Goal: Task Accomplishment & Management: Use online tool/utility

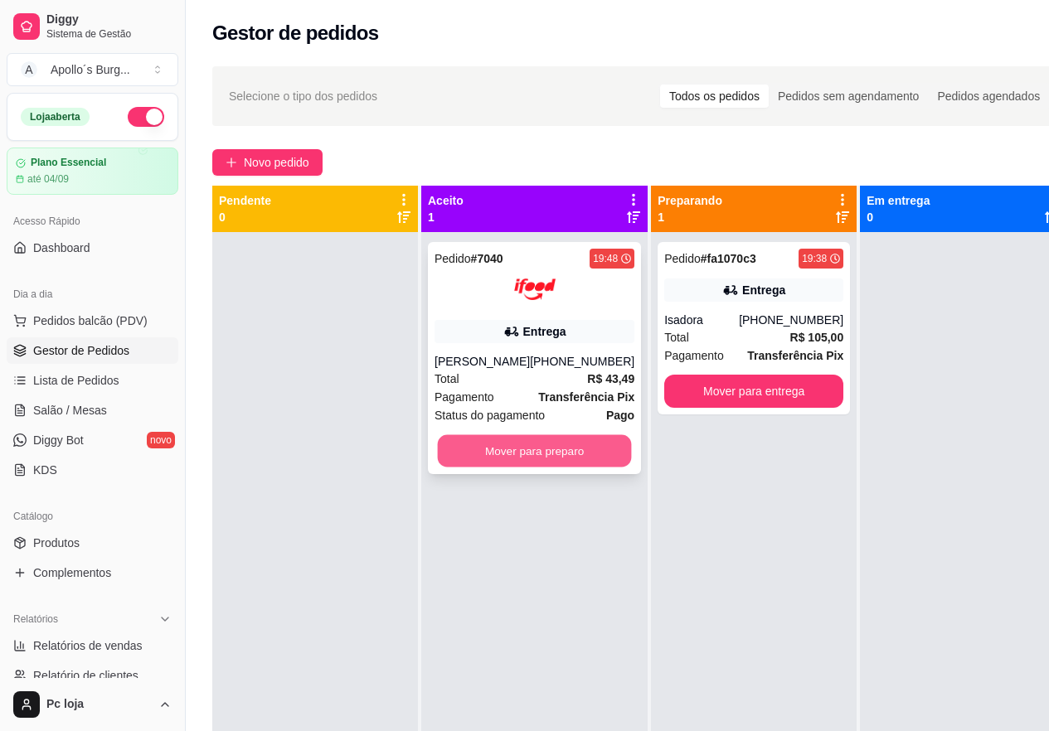
click at [508, 446] on button "Mover para preparo" at bounding box center [535, 451] width 194 height 32
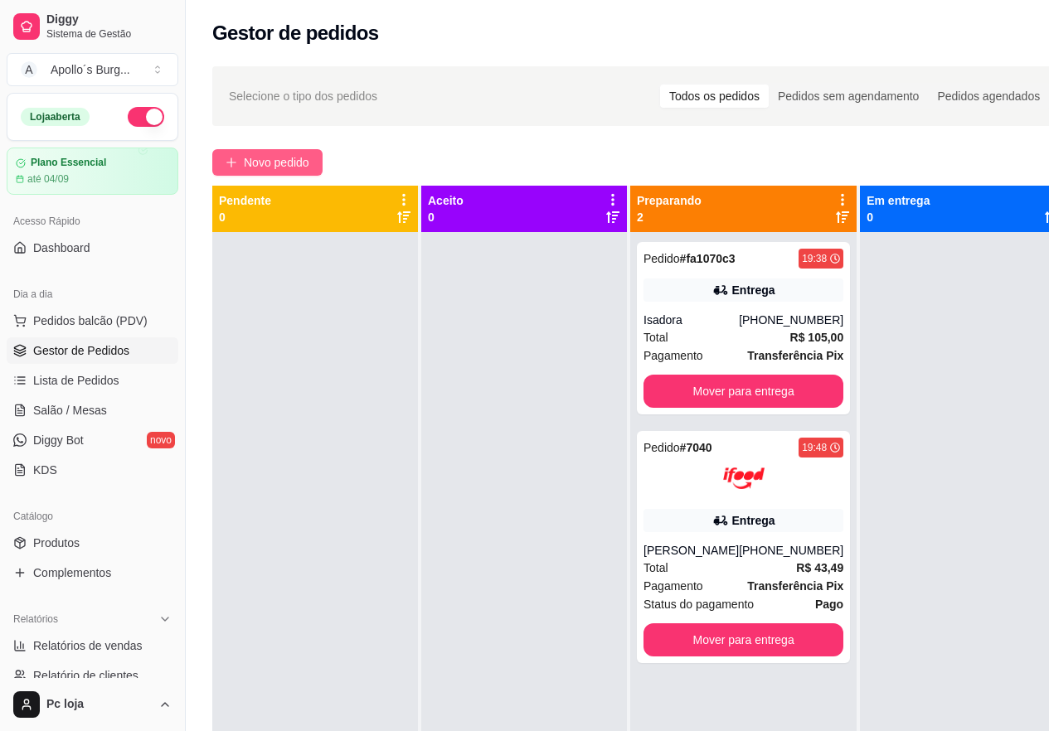
click at [291, 167] on span "Novo pedido" at bounding box center [277, 162] width 66 height 18
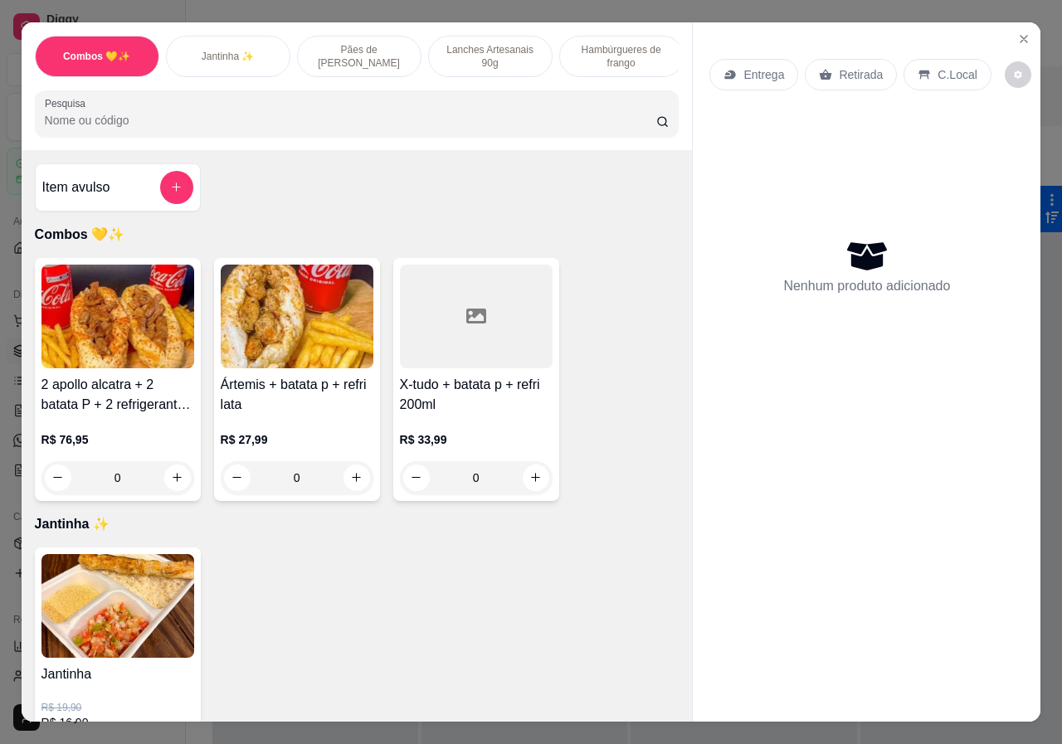
click at [484, 36] on div "Lanches Artesanais 90g" at bounding box center [490, 56] width 124 height 41
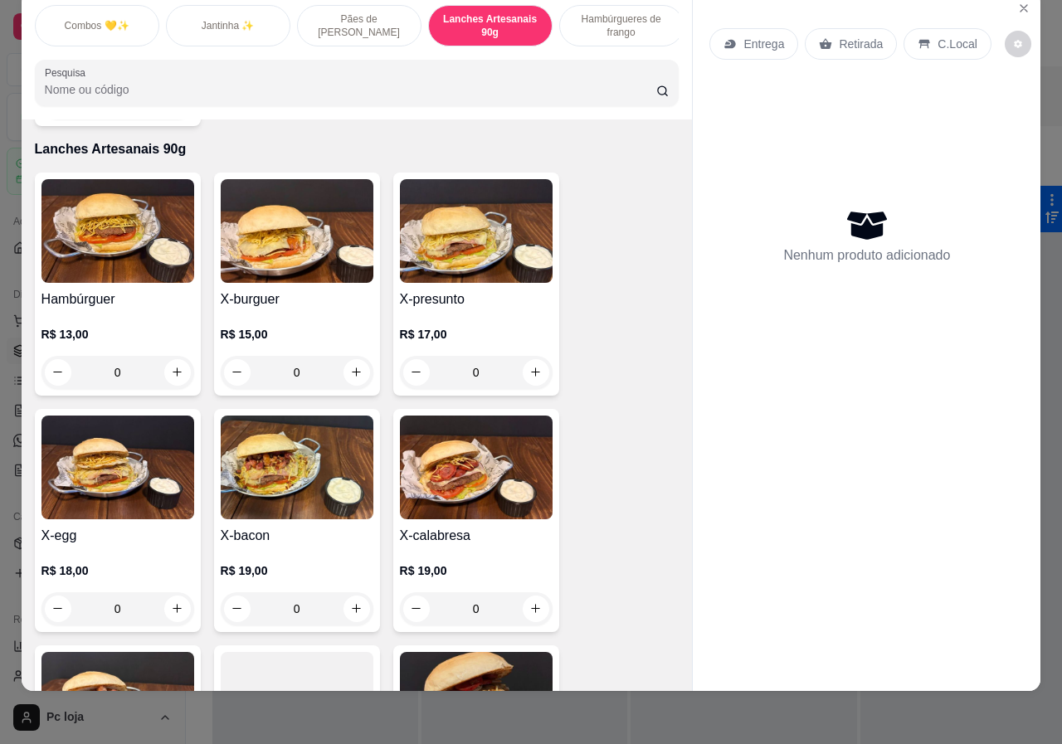
scroll to position [1504, 0]
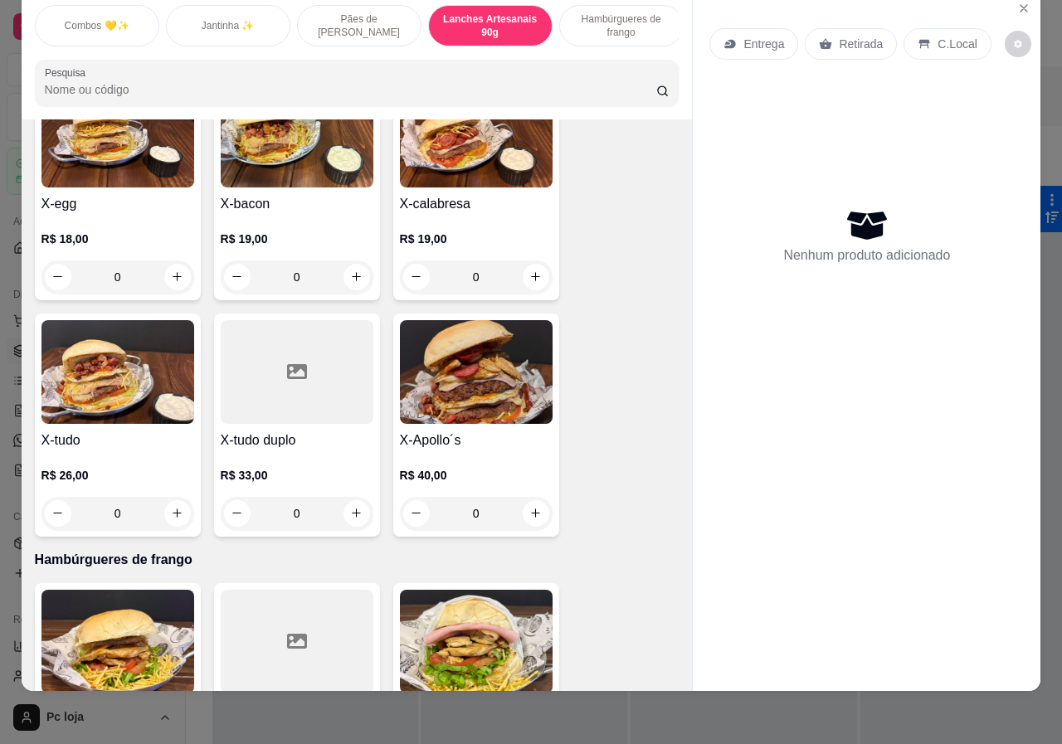
click at [532, 260] on div "0" at bounding box center [476, 276] width 153 height 33
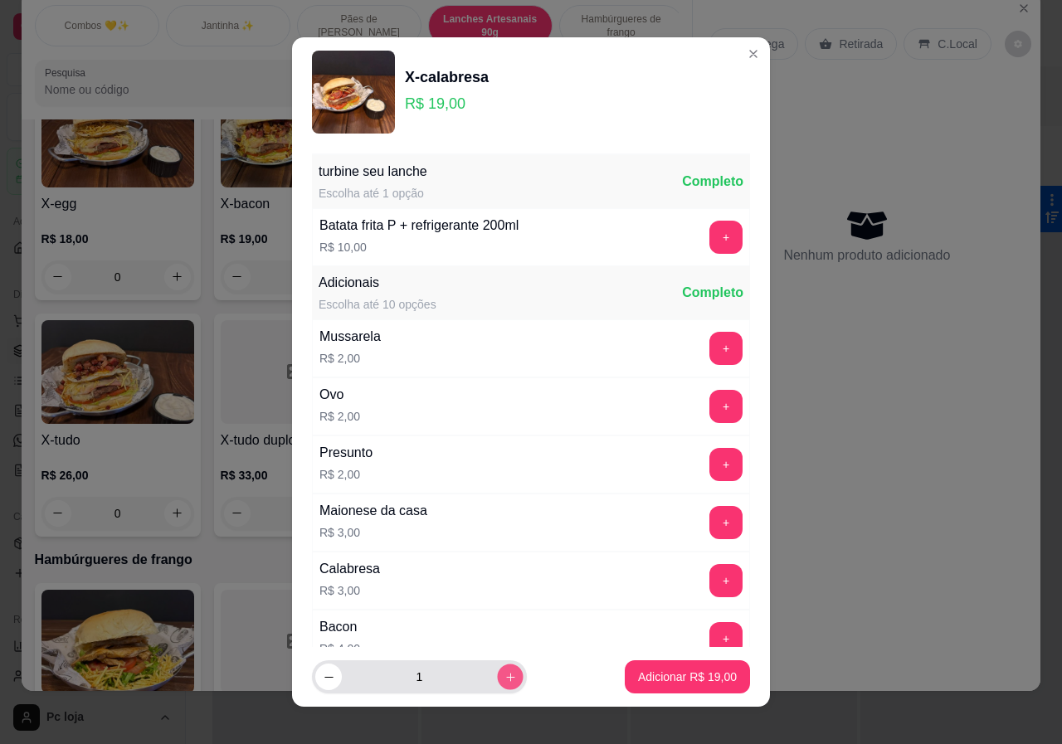
click at [497, 668] on button "increase-product-quantity" at bounding box center [510, 677] width 26 height 26
type input "2"
click at [676, 675] on p "Adicionar R$ 38,00" at bounding box center [687, 676] width 96 height 16
type input "2"
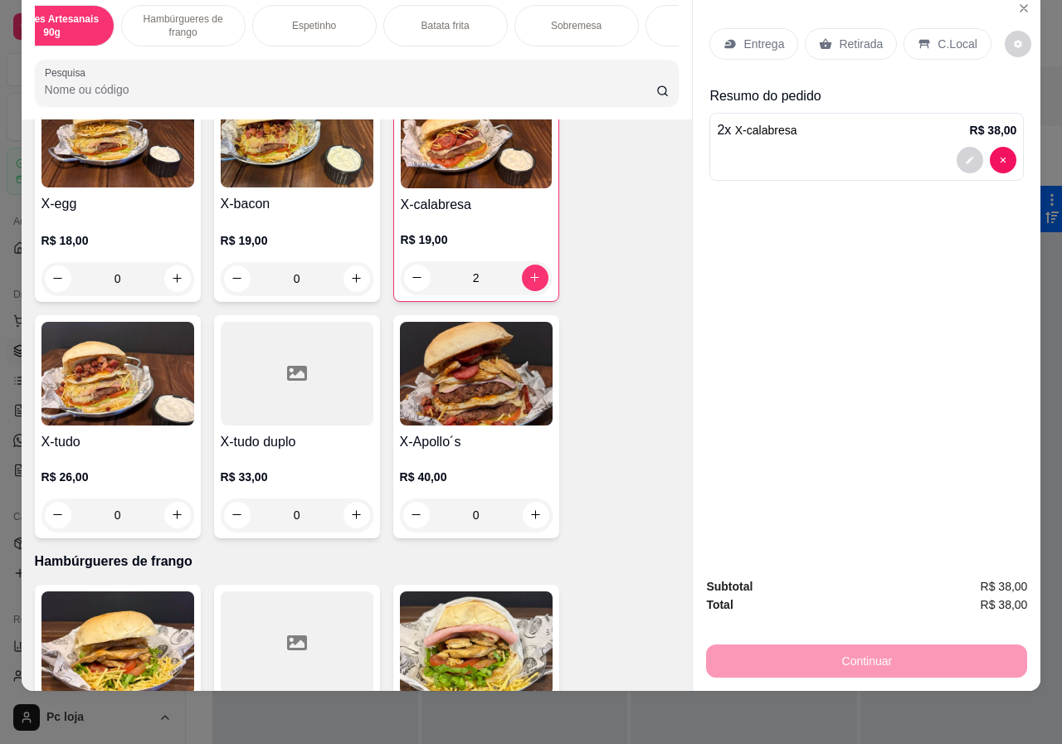
scroll to position [0, 528]
click at [743, 36] on p "Entrega" at bounding box center [763, 44] width 41 height 17
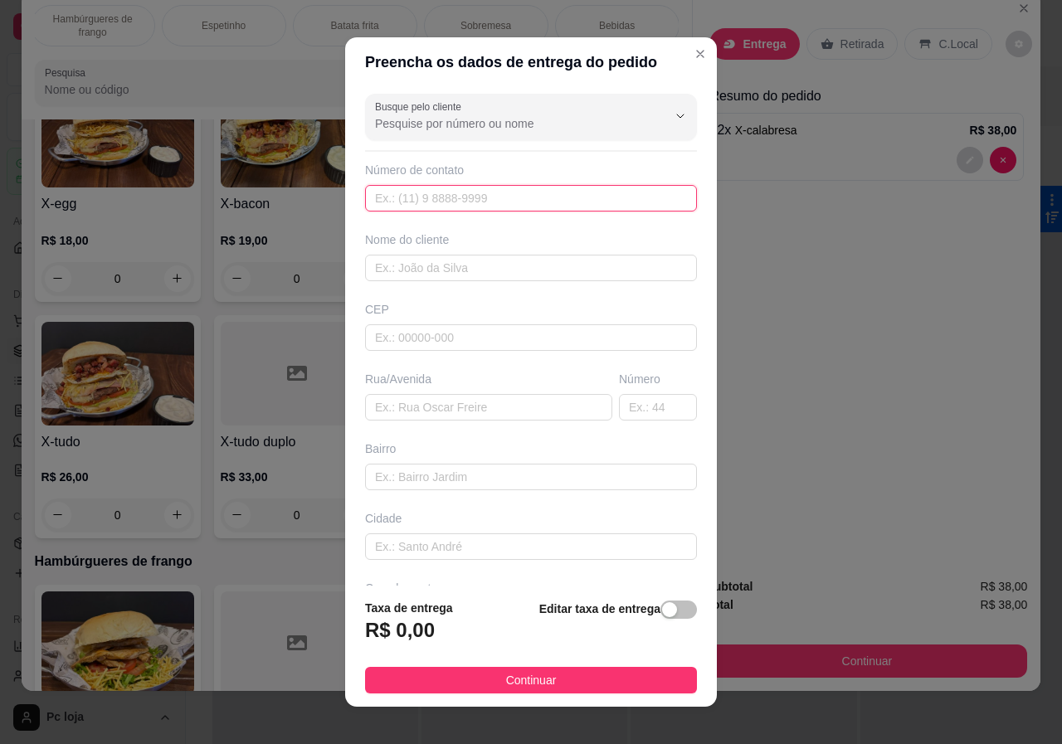
click at [566, 206] on input "text" at bounding box center [531, 198] width 332 height 27
type input "[PHONE_NUMBER]"
drag, startPoint x: 622, startPoint y: 255, endPoint x: 611, endPoint y: 265, distance: 14.7
click at [615, 260] on input "text" at bounding box center [531, 268] width 332 height 27
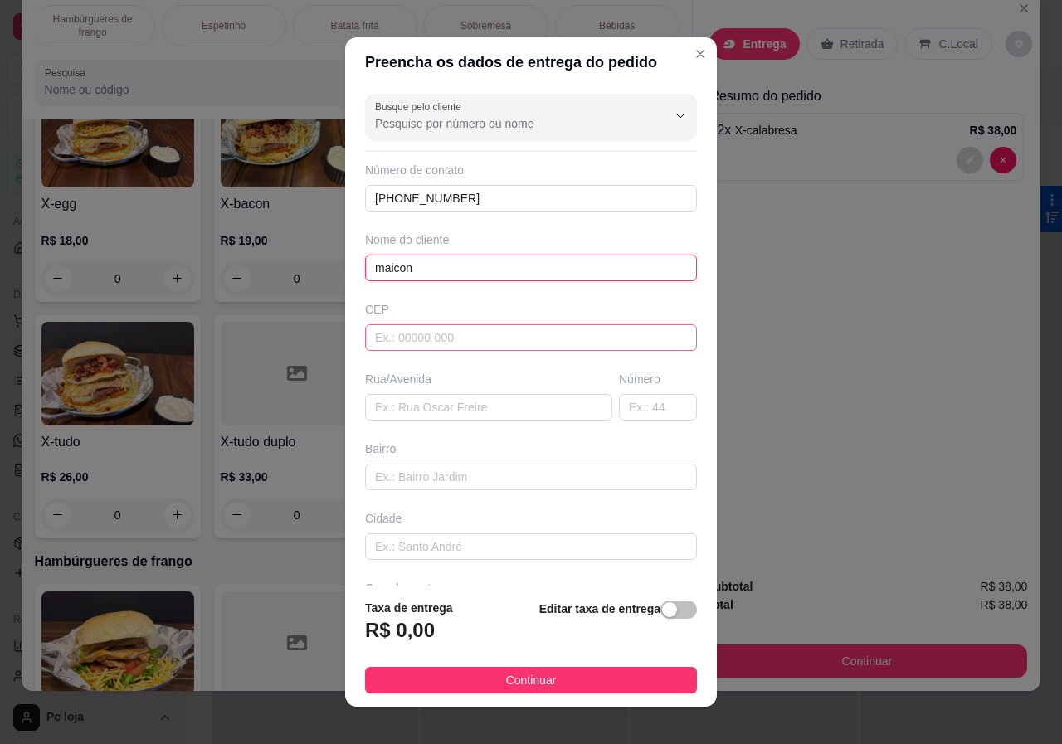
type input "maicon"
click at [613, 346] on input "text" at bounding box center [531, 337] width 332 height 27
type input "36048432"
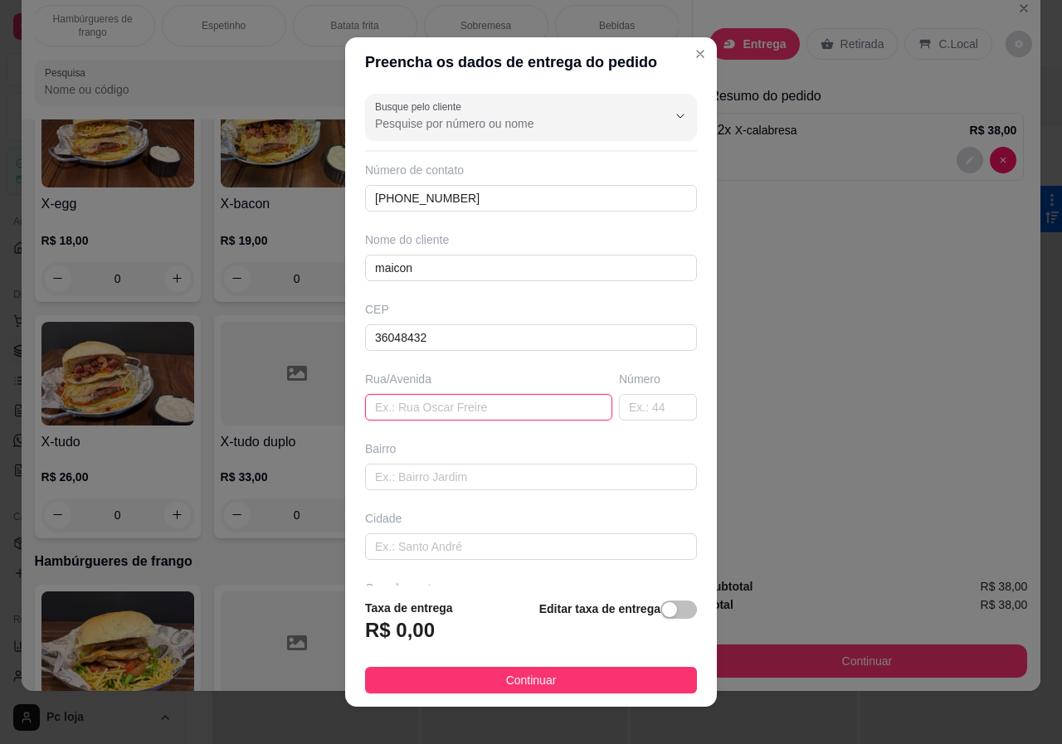
click at [541, 410] on input "text" at bounding box center [488, 407] width 247 height 27
type input "Rua Nove"
type input "Parque Independência"
type input "Juiz de Fora"
click at [534, 407] on input "Rua Nove" at bounding box center [488, 407] width 247 height 27
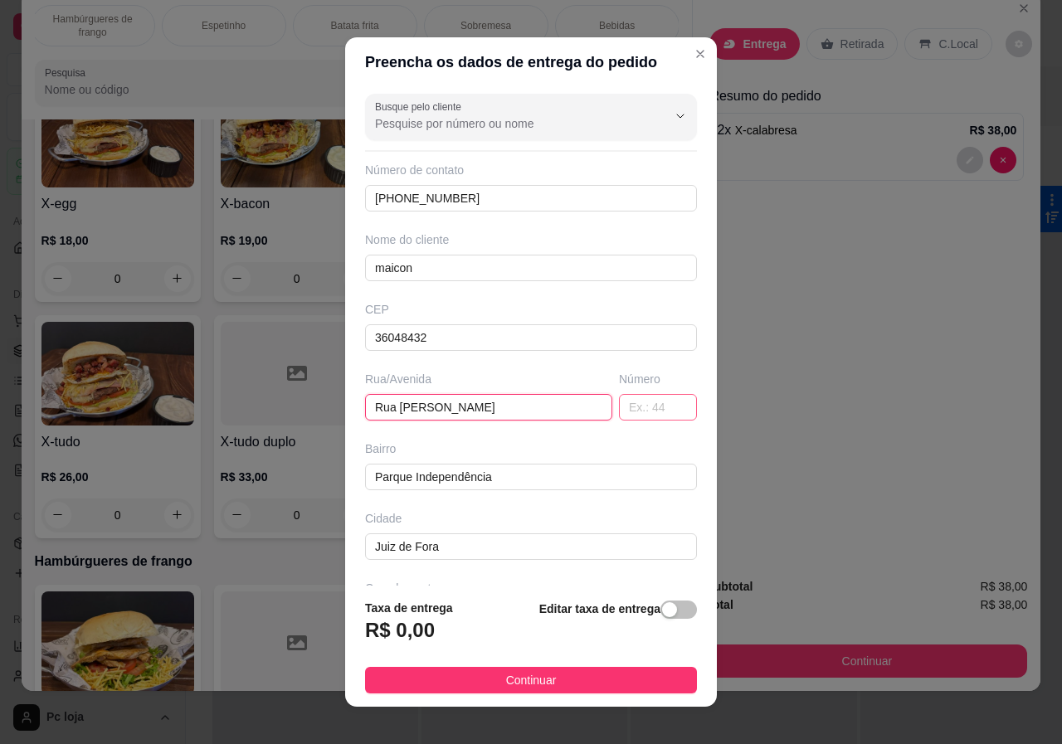
type input "Rua [PERSON_NAME]"
click at [639, 411] on input "text" at bounding box center [658, 407] width 78 height 27
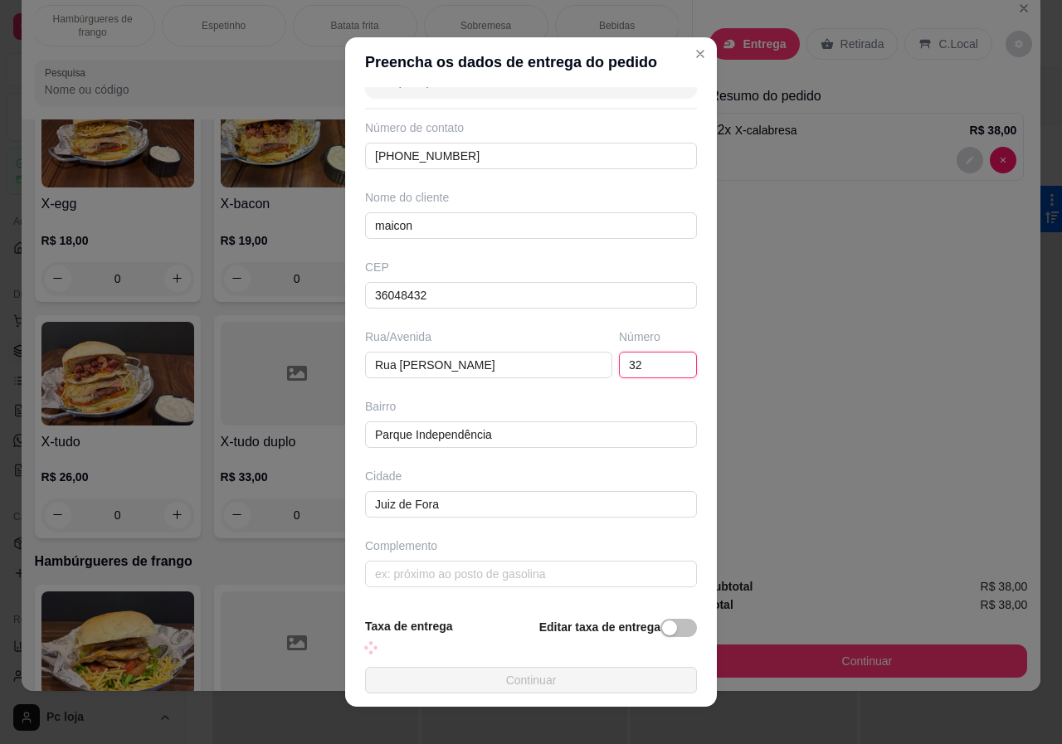
scroll to position [16, 0]
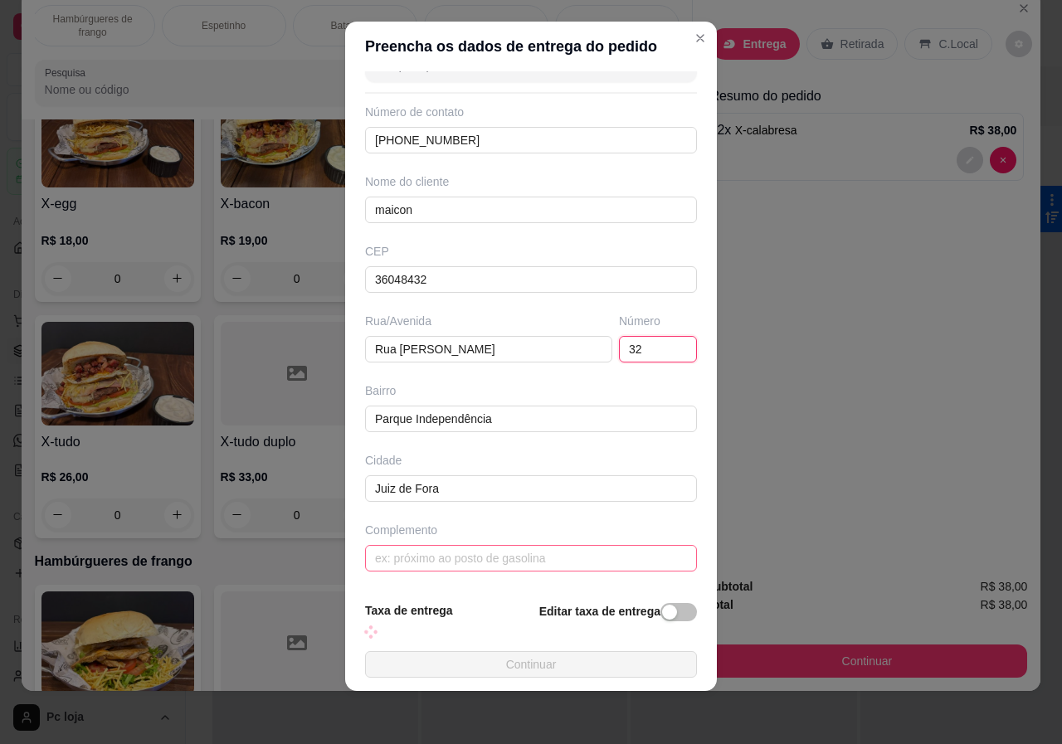
type input "32"
click at [544, 566] on input "text" at bounding box center [531, 558] width 332 height 27
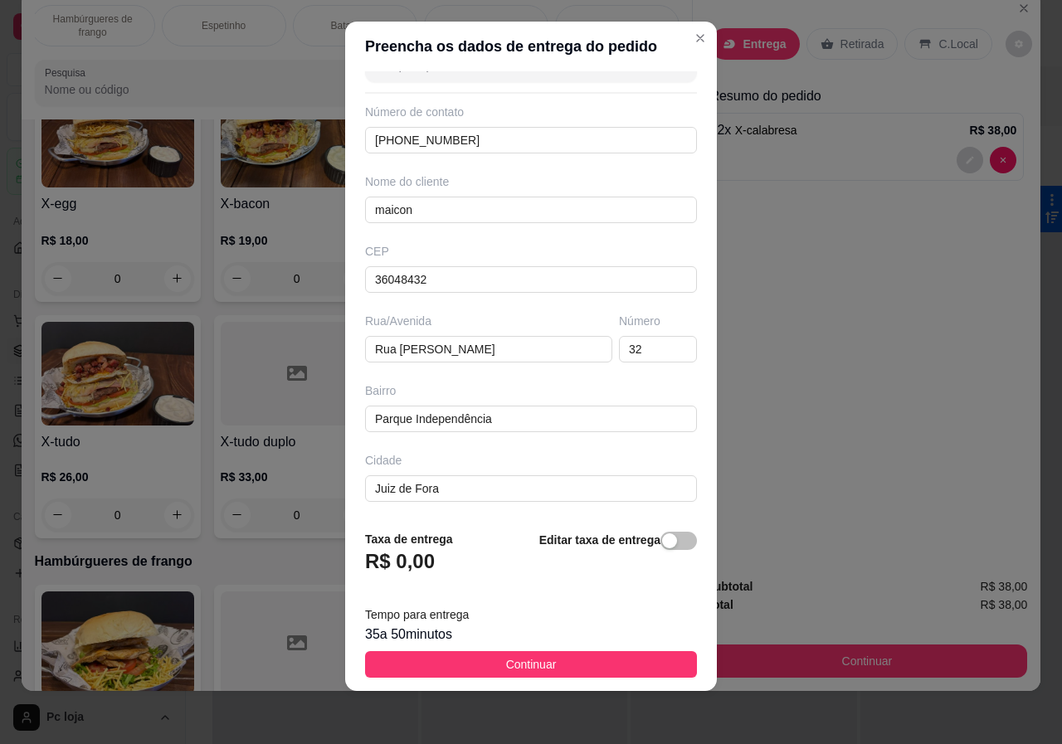
scroll to position [114, 0]
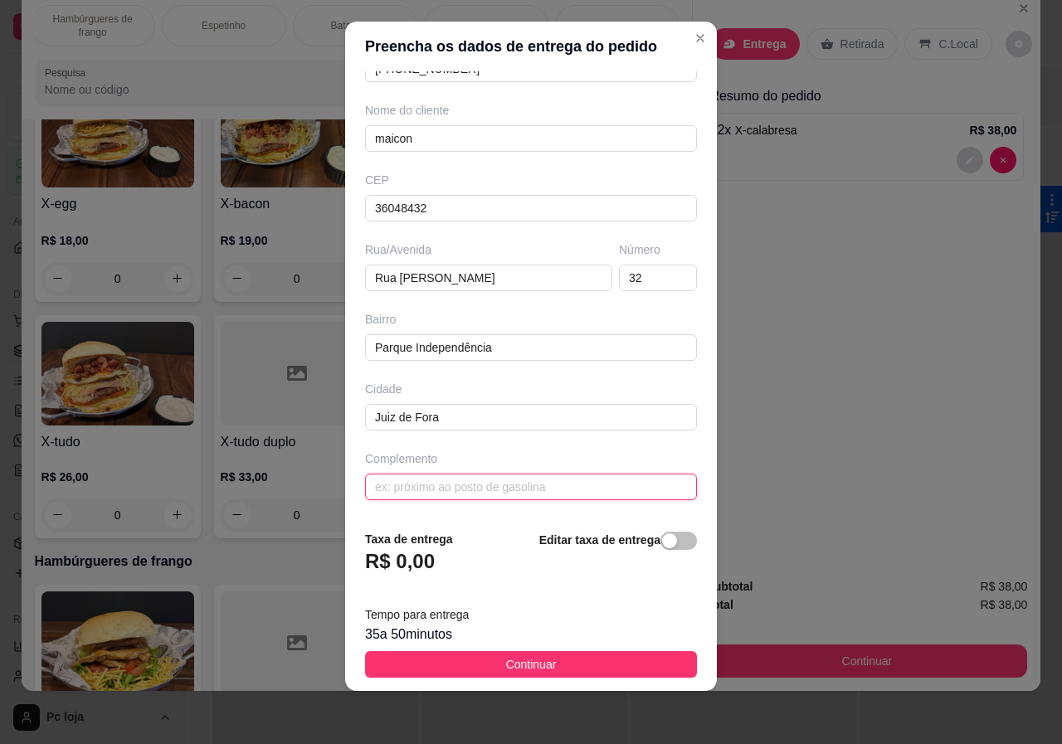
click at [515, 485] on input "text" at bounding box center [531, 487] width 332 height 27
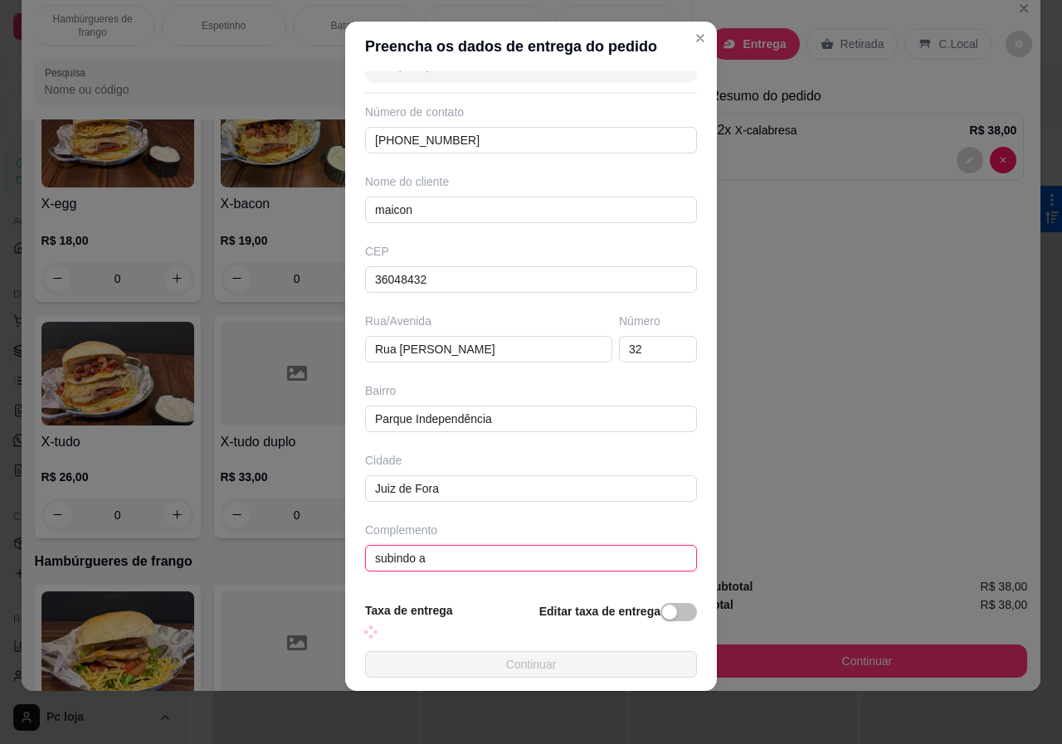
scroll to position [61, 0]
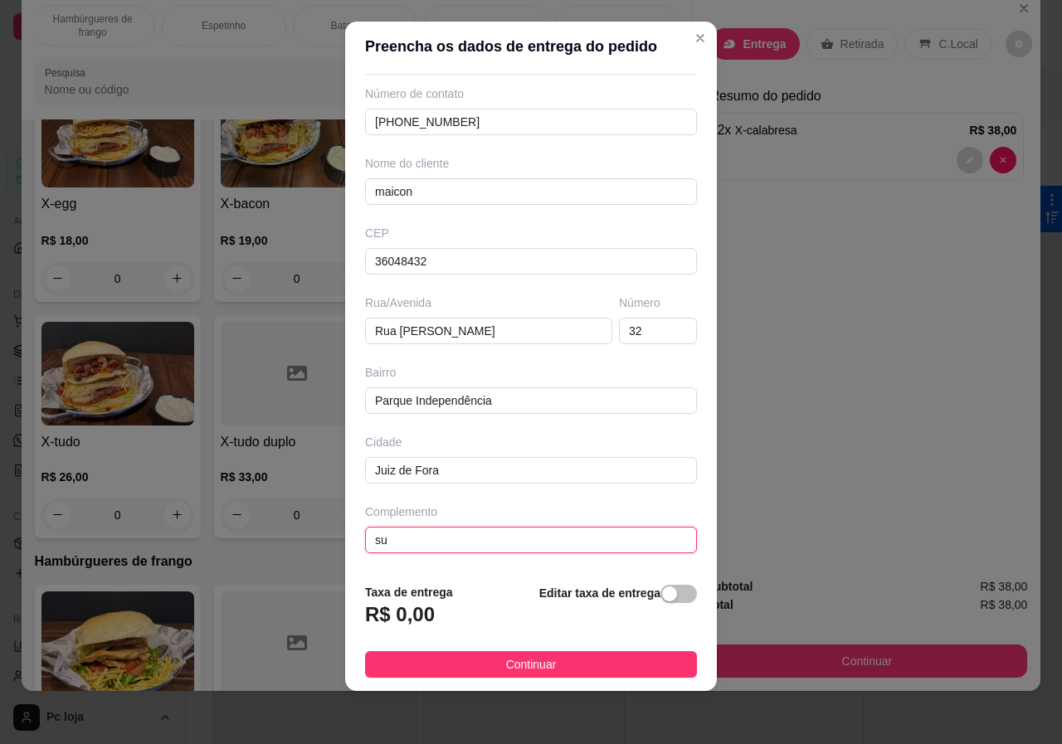
type input "s"
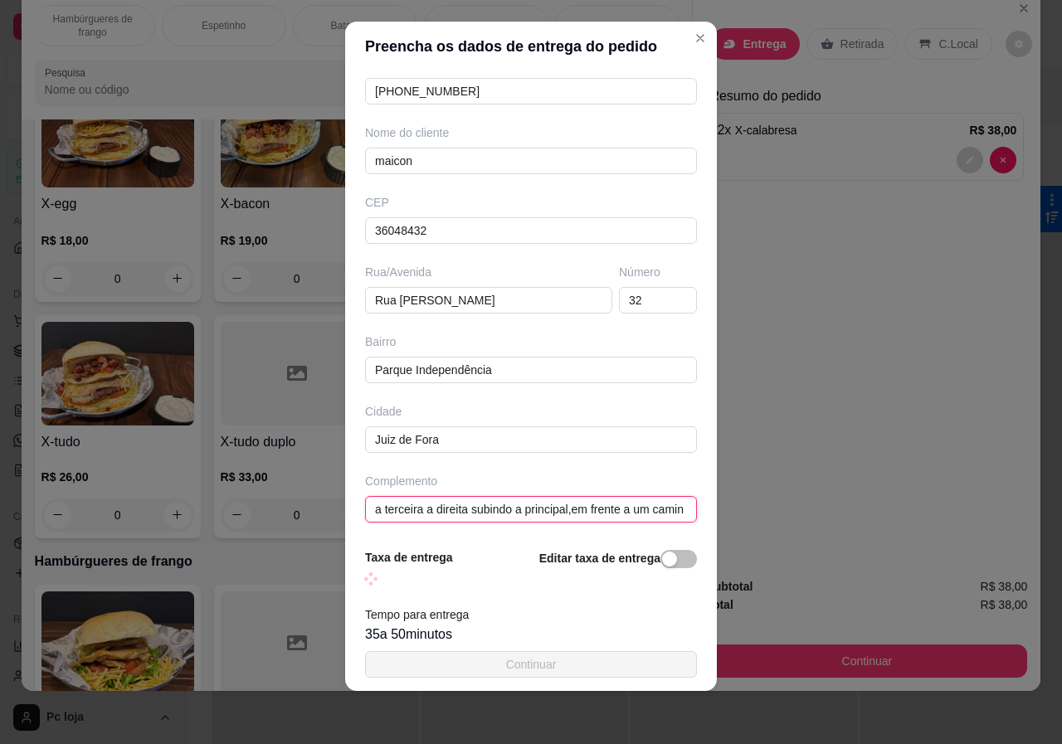
scroll to position [0, 0]
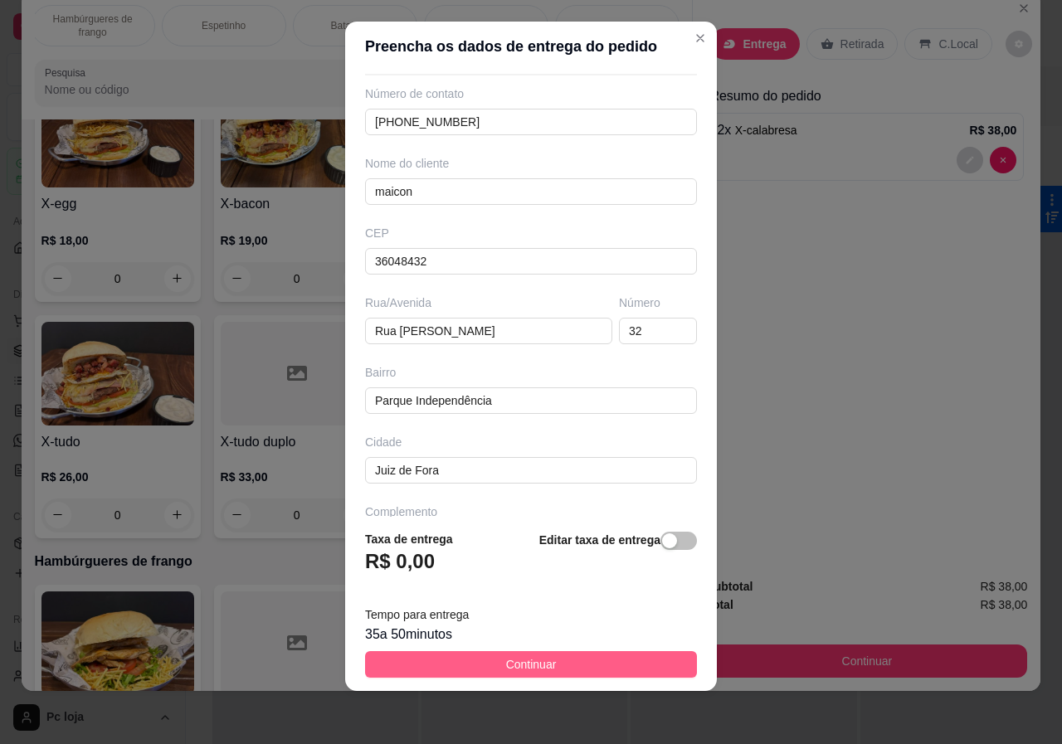
type input "a terceira a direita subindo a principal,em frente a um caminhao branco"
click at [538, 663] on span "Continuar" at bounding box center [531, 664] width 51 height 18
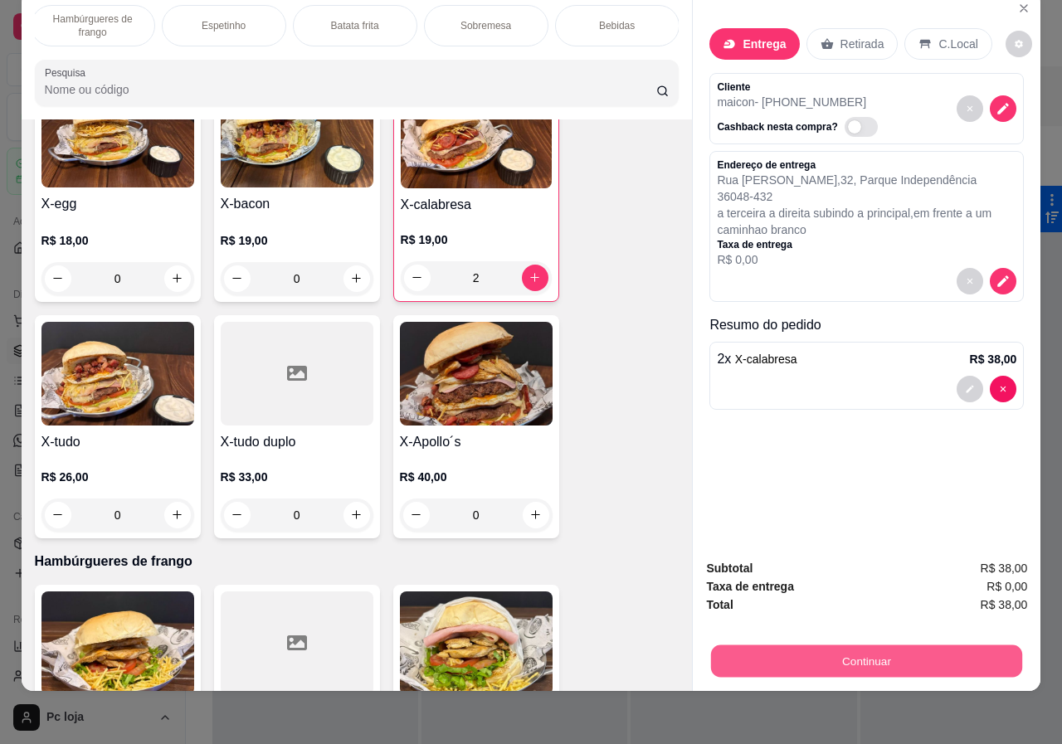
click at [821, 645] on button "Continuar" at bounding box center [866, 661] width 311 height 32
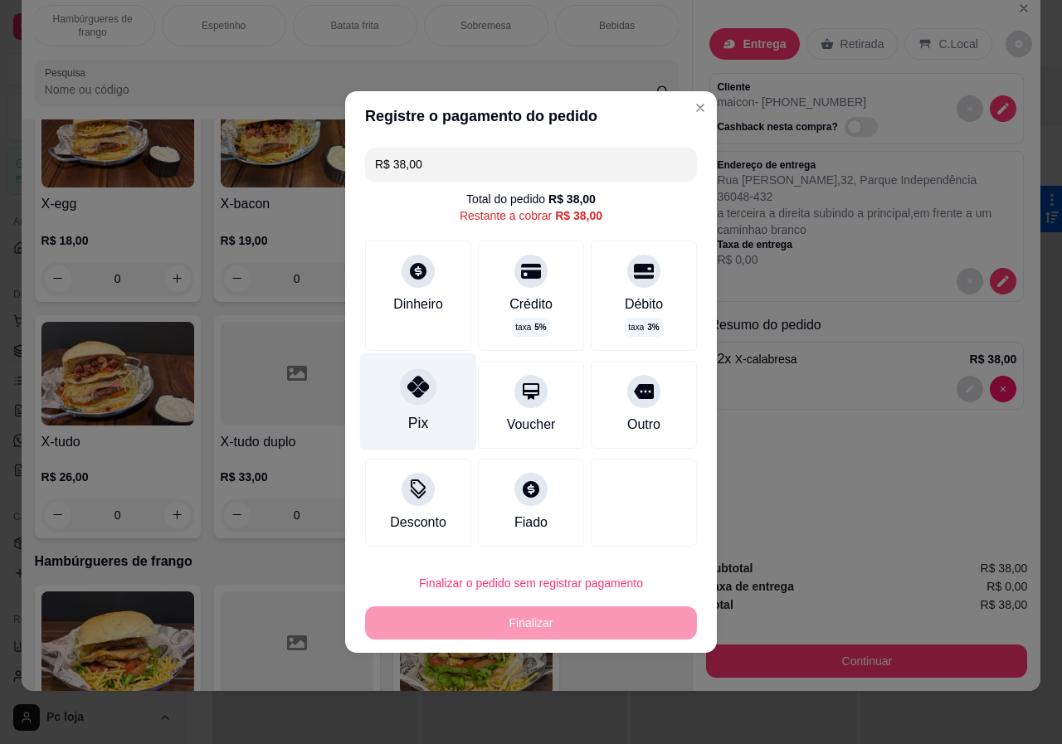
click at [439, 404] on div "Pix" at bounding box center [418, 401] width 117 height 97
type input "R$ 0,00"
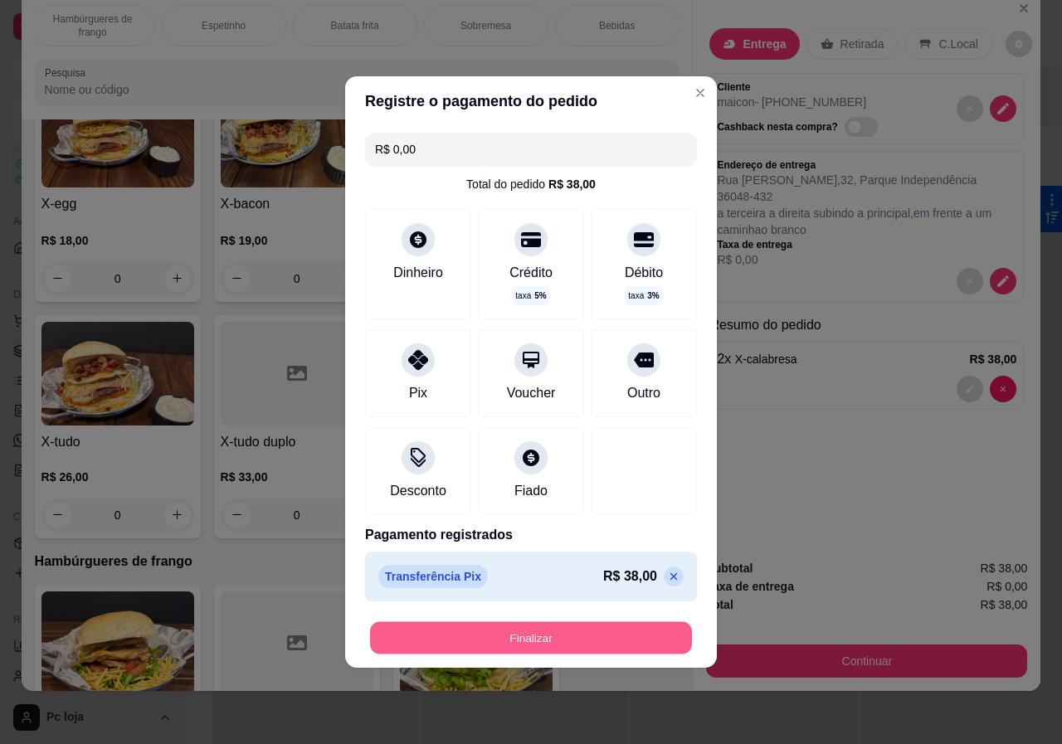
click at [562, 634] on button "Finalizar" at bounding box center [531, 638] width 322 height 32
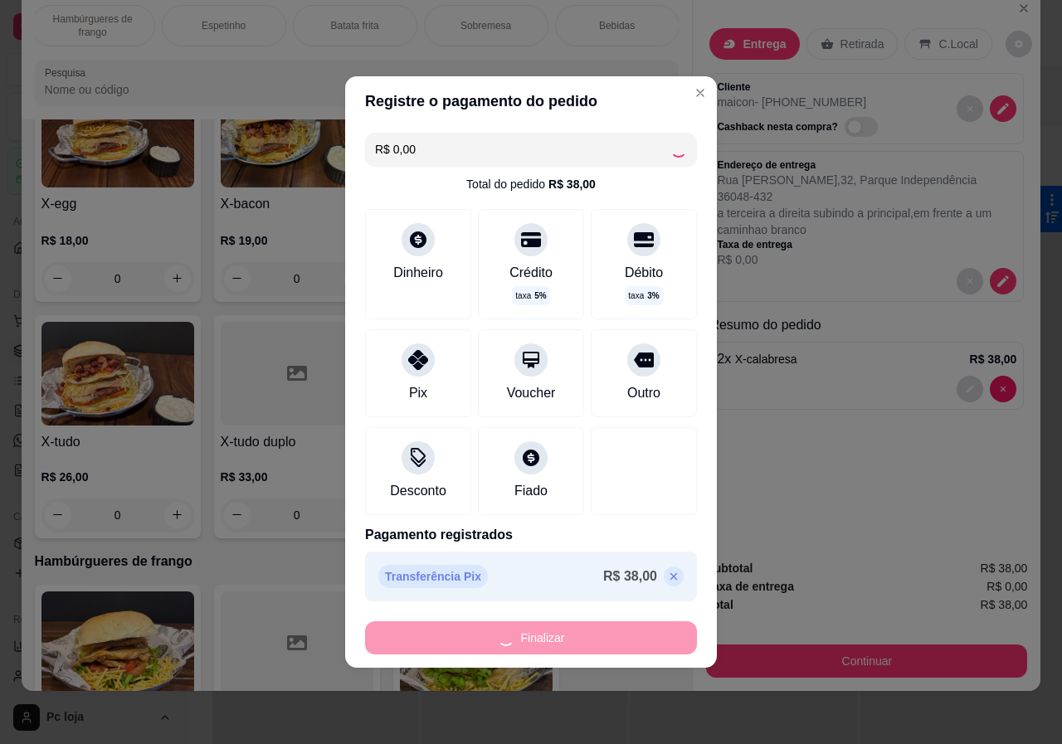
type input "0"
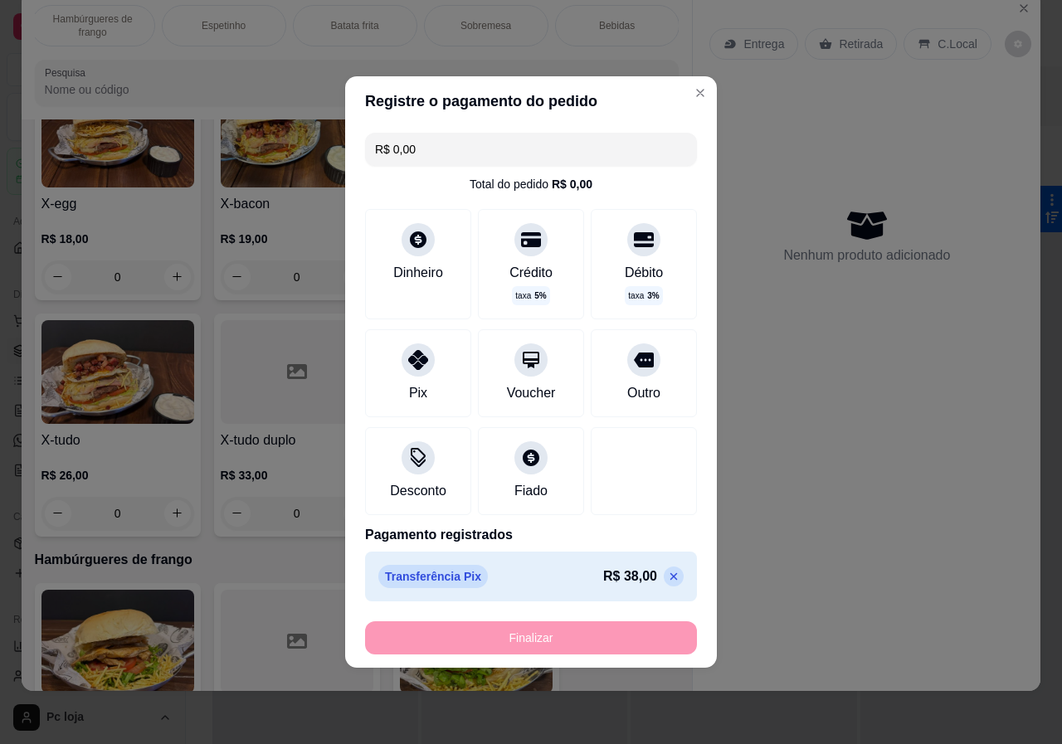
type input "-R$ 38,00"
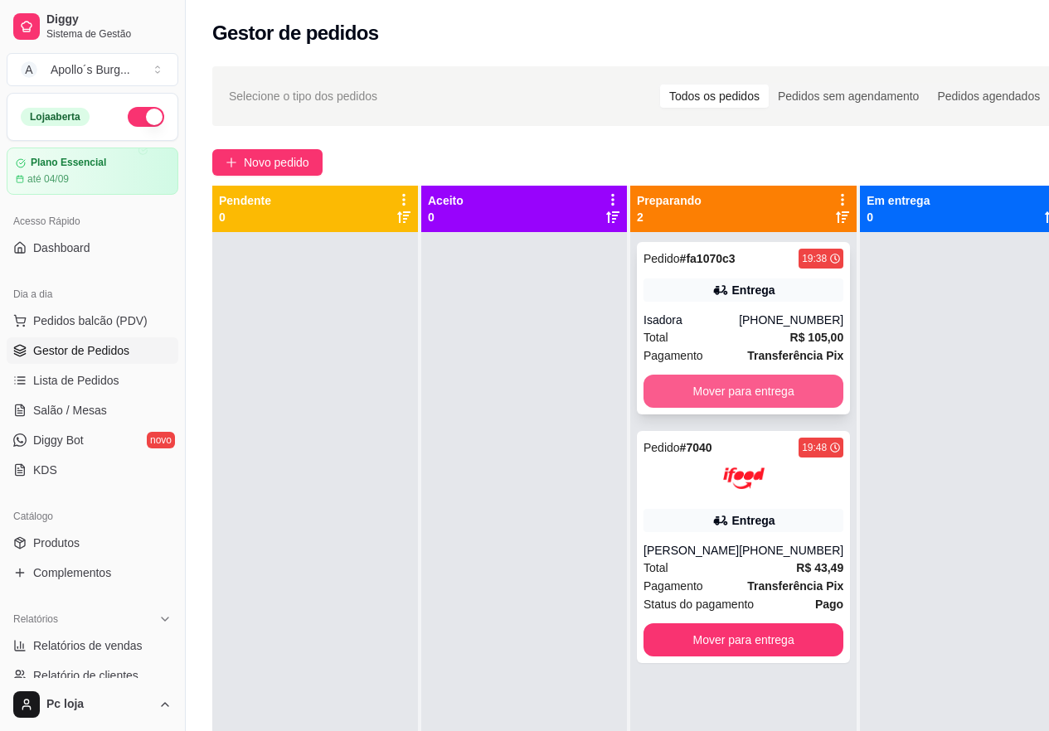
click at [751, 381] on button "Mover para entrega" at bounding box center [744, 391] width 200 height 33
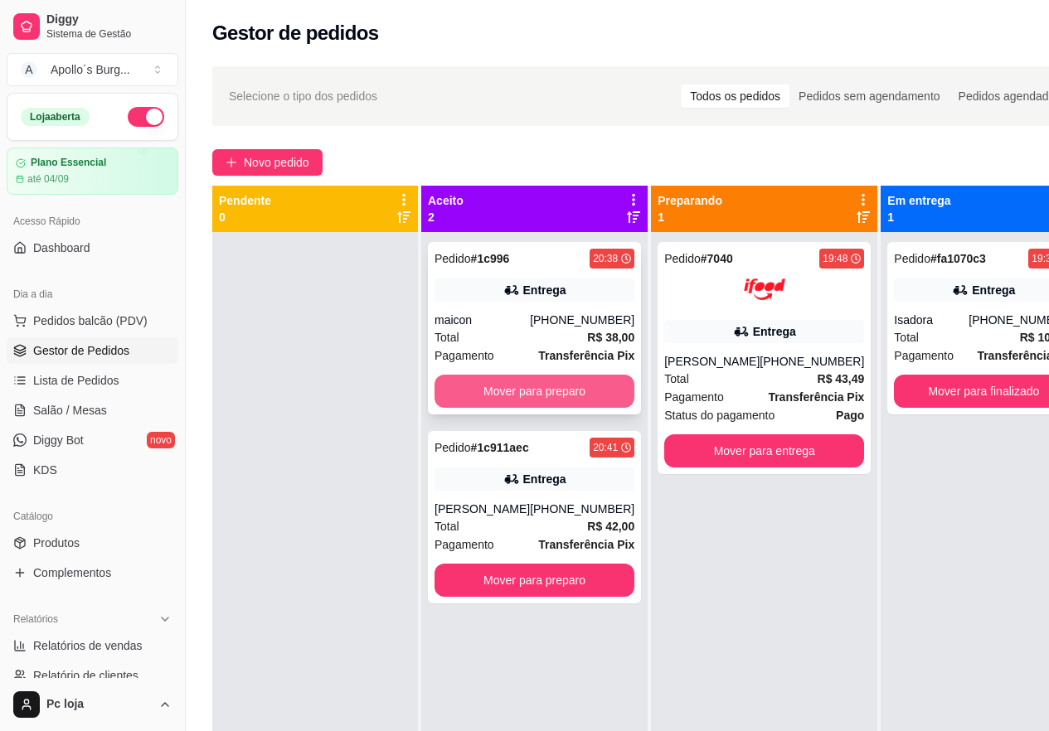
click at [513, 391] on button "Mover para preparo" at bounding box center [535, 391] width 200 height 33
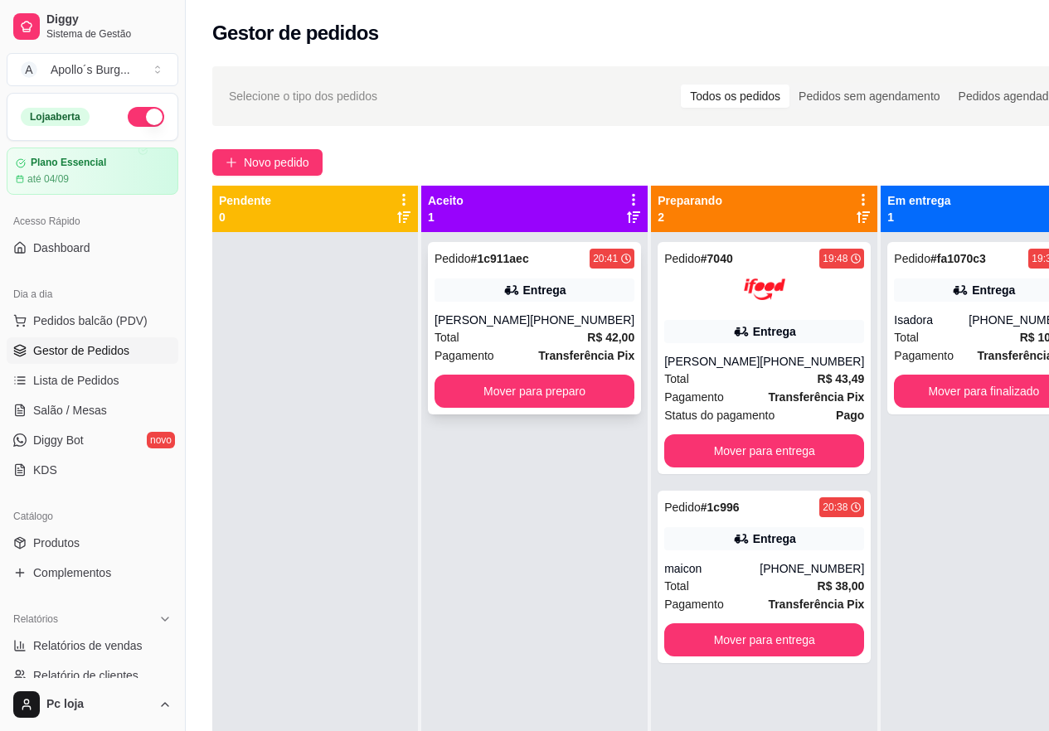
click at [519, 580] on div "Pedido # 1c911aec 20:41 Entrega Arieli [PHONE_NUMBER] Total R$ 42,00 Pagamento …" at bounding box center [534, 597] width 226 height 731
click at [487, 380] on button "Mover para preparo" at bounding box center [535, 391] width 200 height 33
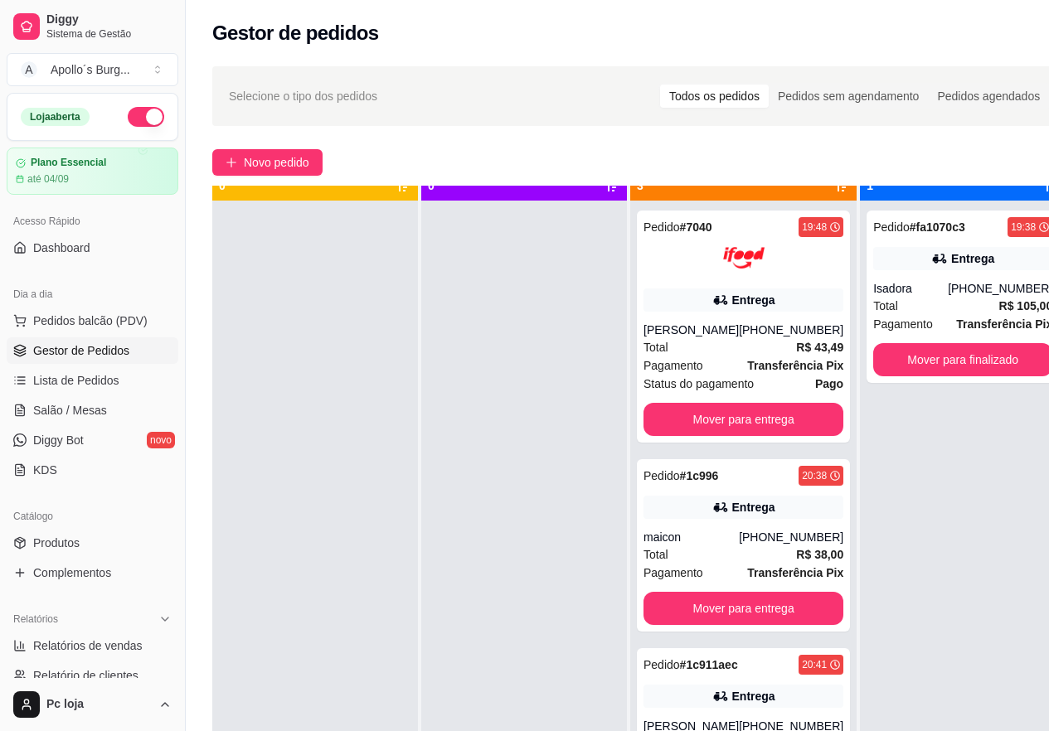
scroll to position [46, 0]
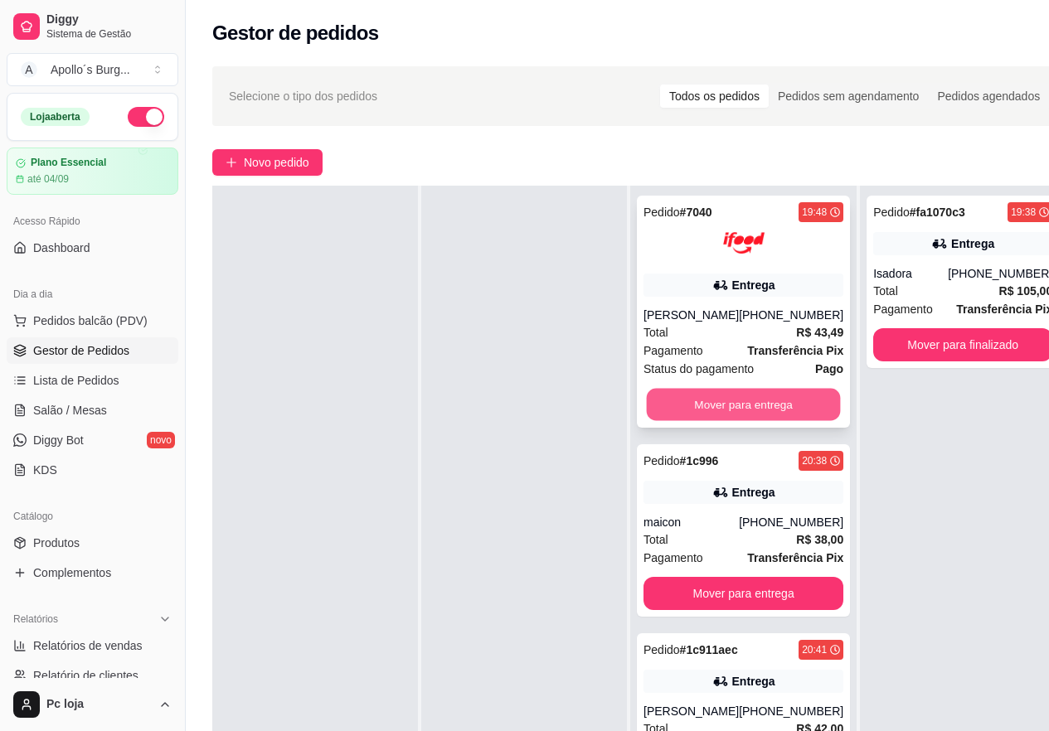
click at [696, 411] on button "Mover para entrega" at bounding box center [744, 405] width 194 height 32
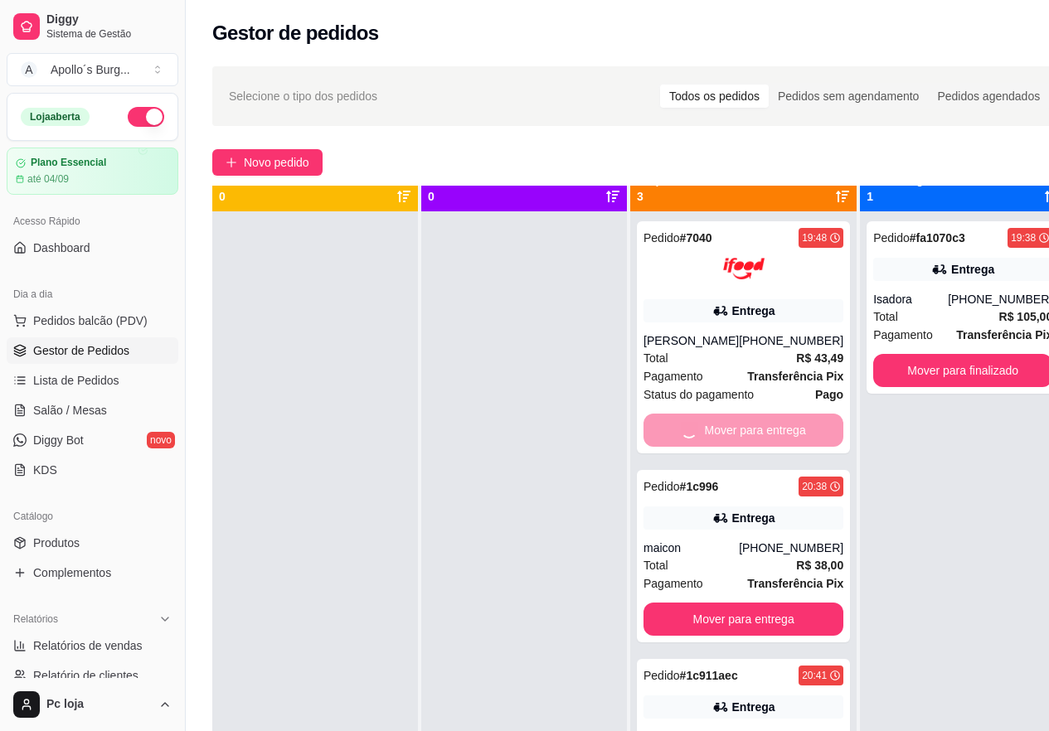
scroll to position [0, 0]
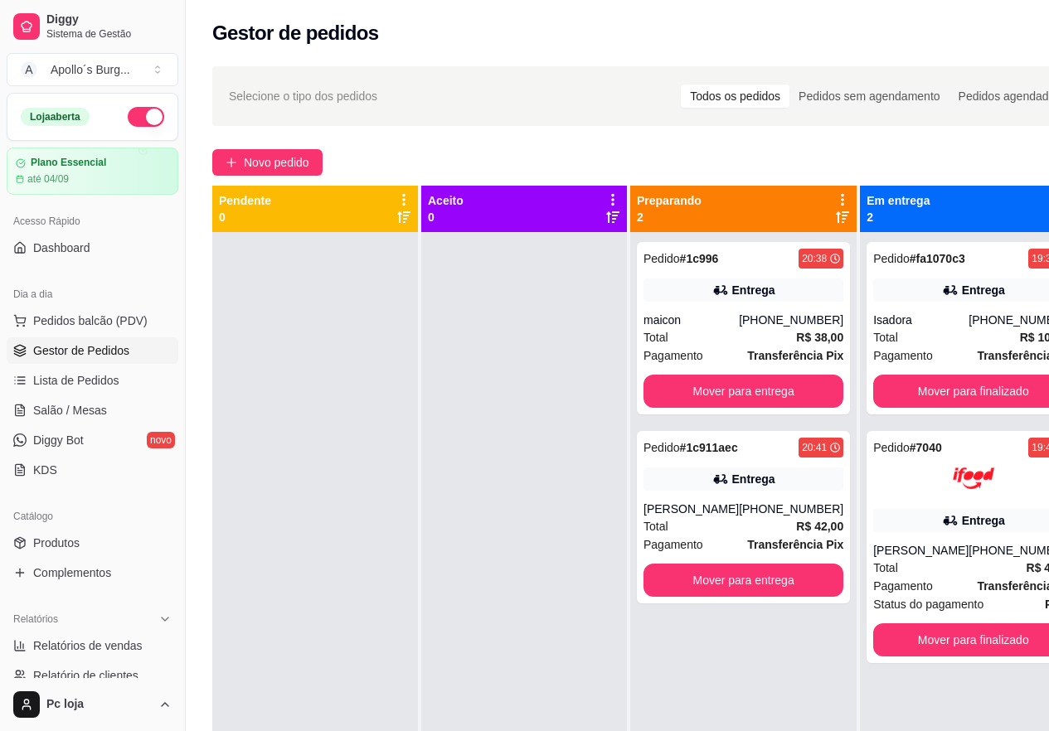
drag, startPoint x: 495, startPoint y: 431, endPoint x: 519, endPoint y: 437, distance: 24.7
click at [500, 433] on div at bounding box center [524, 597] width 206 height 731
click at [943, 644] on button "Mover para finalizado" at bounding box center [974, 640] width 194 height 32
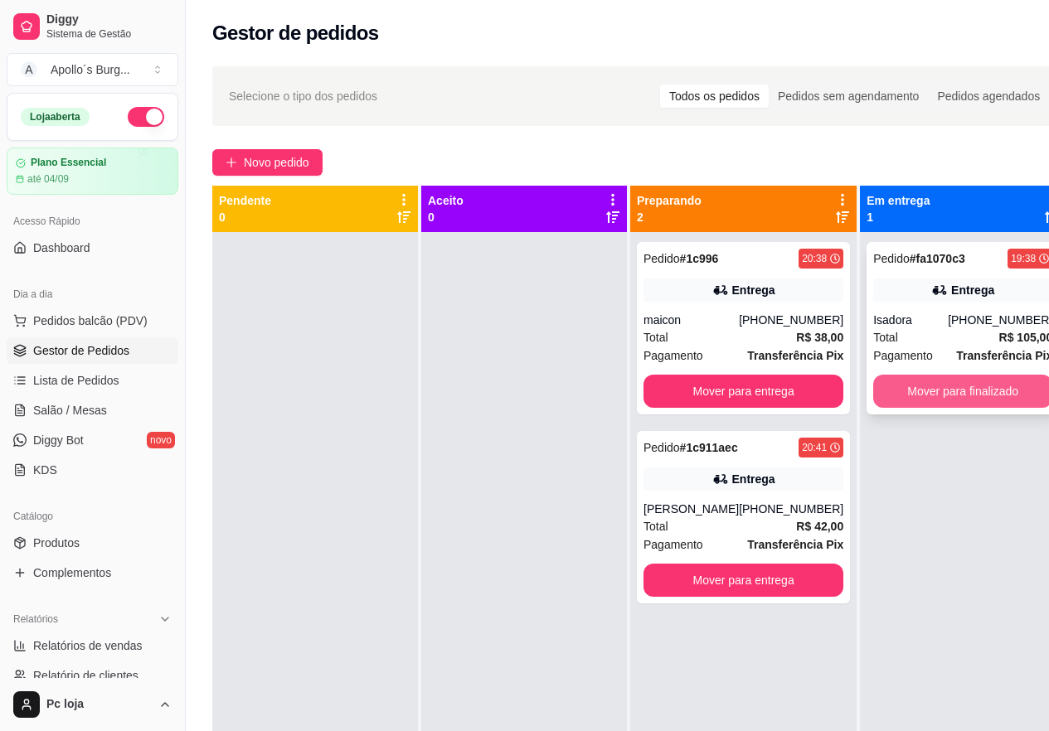
click at [955, 390] on button "Mover para finalizado" at bounding box center [962, 391] width 179 height 33
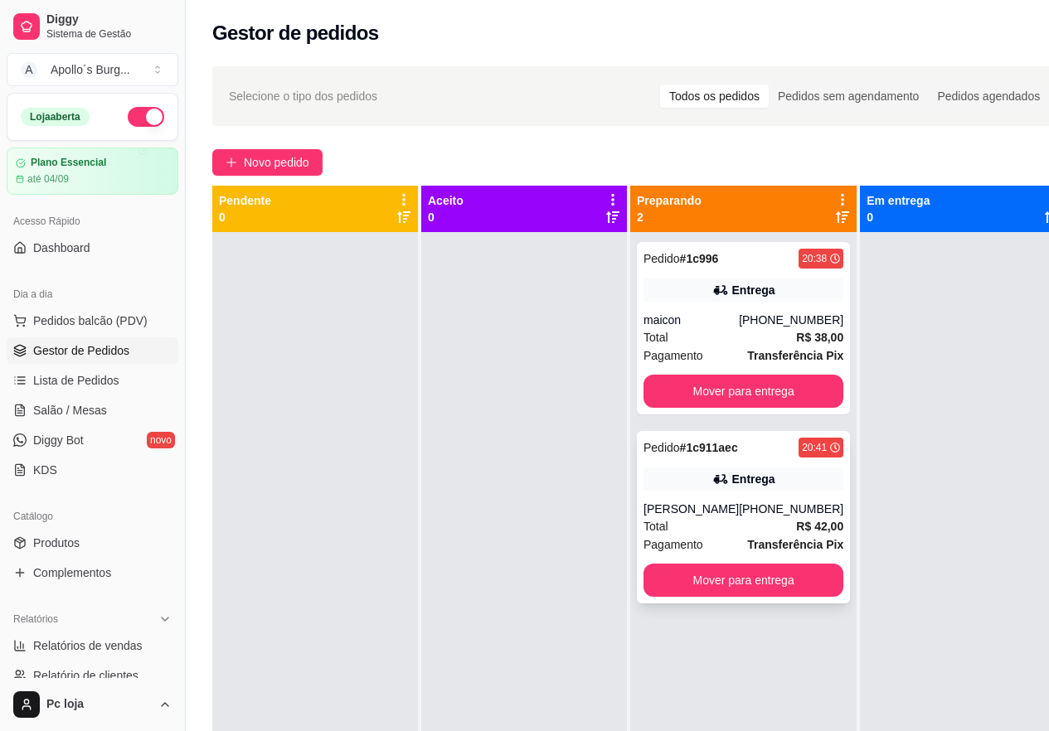
click at [802, 449] on div "20:41" at bounding box center [814, 447] width 25 height 13
click at [830, 260] on icon at bounding box center [835, 259] width 10 height 10
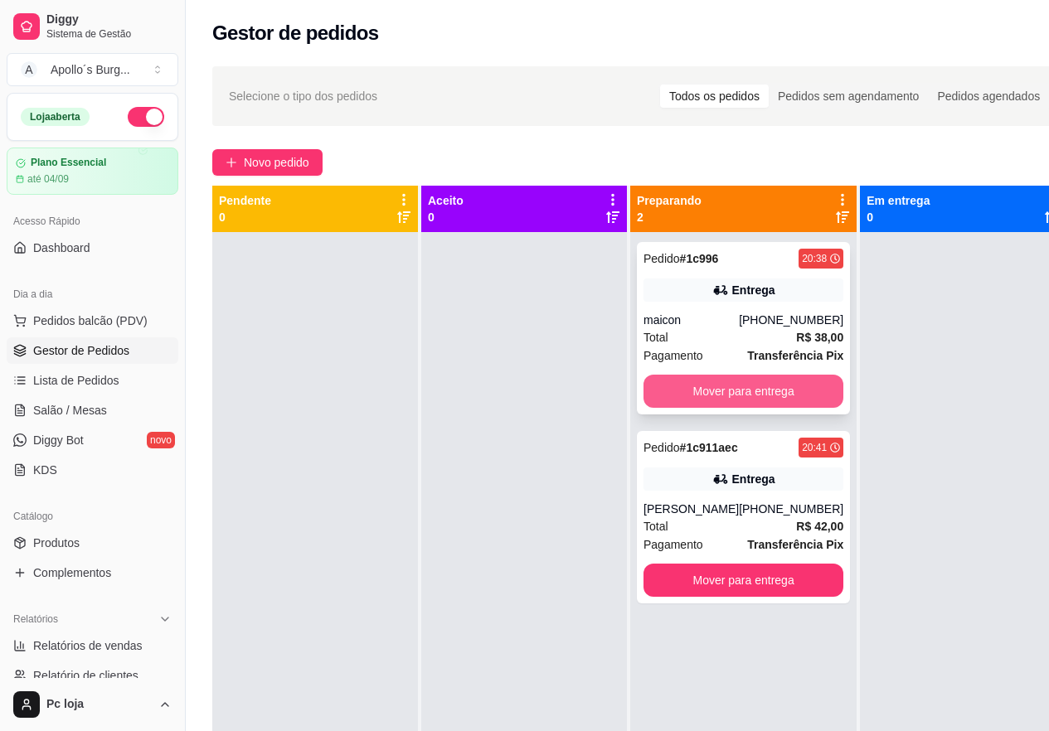
click at [740, 396] on button "Mover para entrega" at bounding box center [744, 391] width 200 height 33
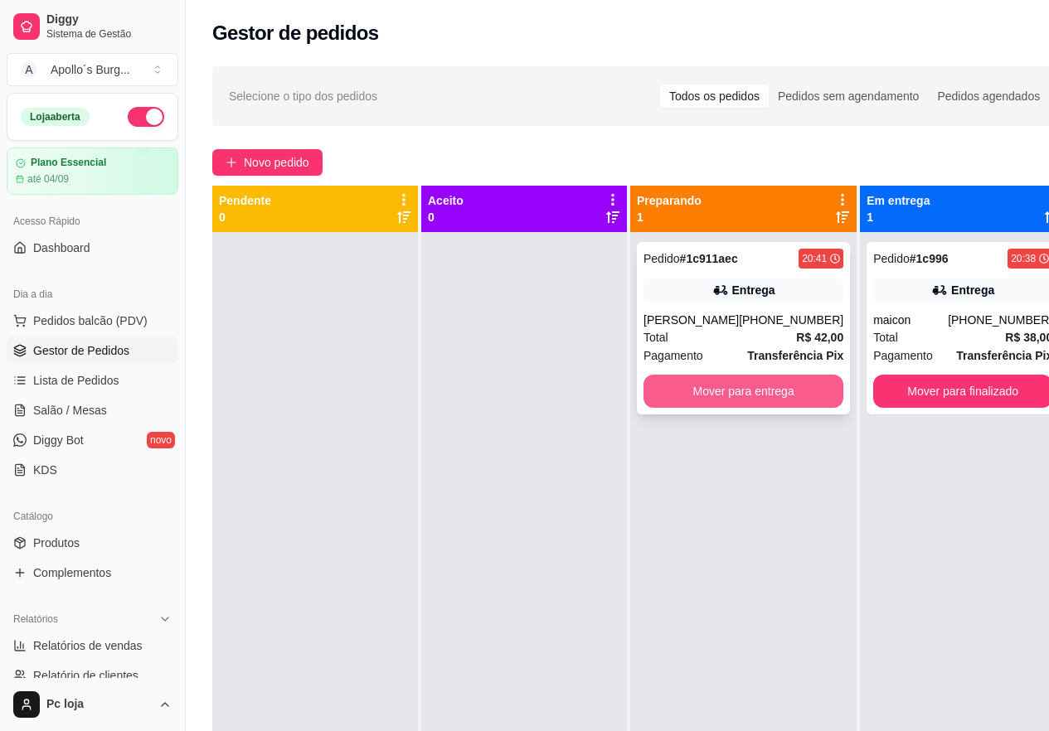
click at [742, 384] on button "Mover para entrega" at bounding box center [744, 391] width 200 height 33
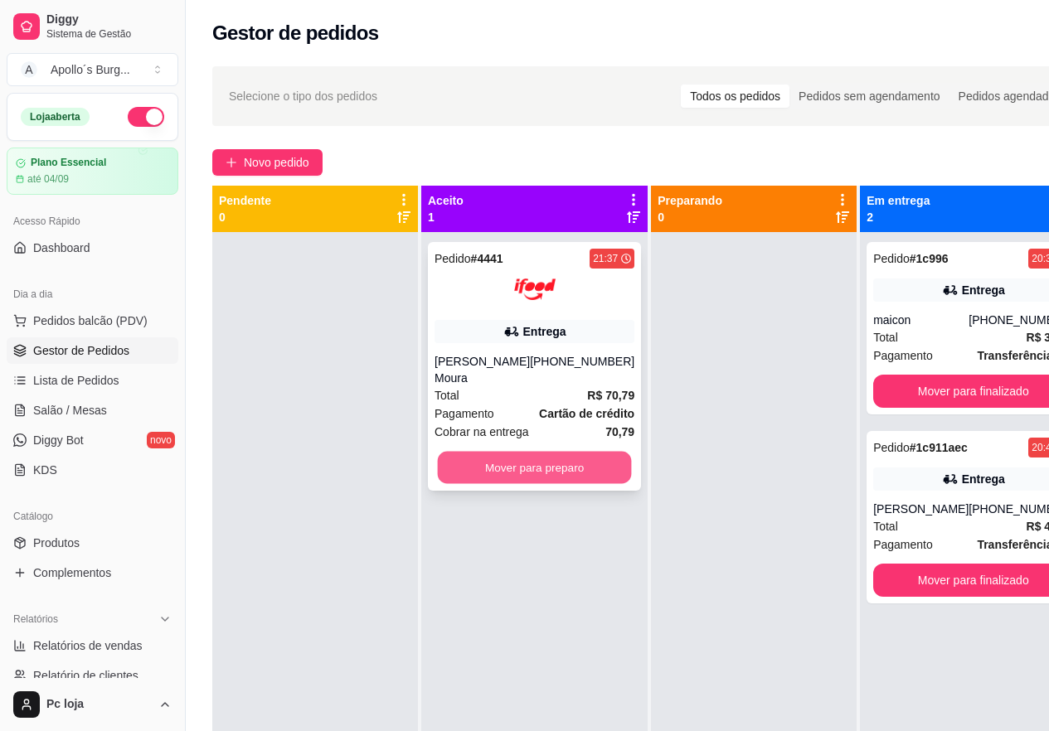
click at [479, 477] on button "Mover para preparo" at bounding box center [535, 468] width 194 height 32
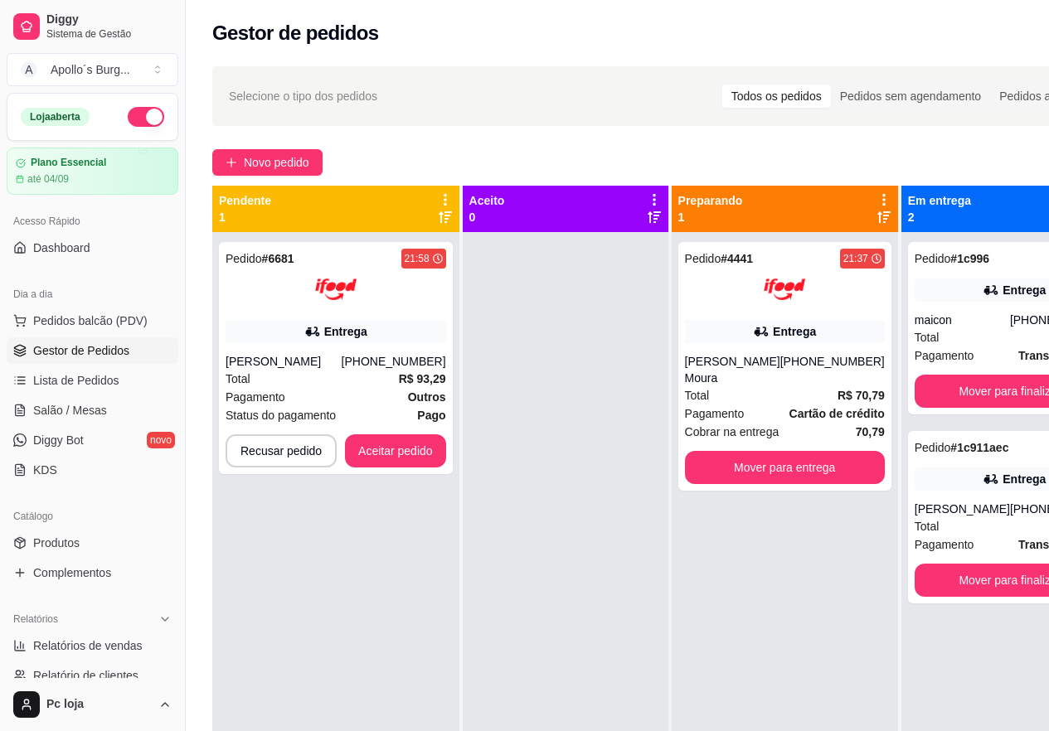
drag, startPoint x: 629, startPoint y: 571, endPoint x: 606, endPoint y: 593, distance: 31.7
click at [630, 571] on div at bounding box center [566, 597] width 206 height 731
click at [361, 444] on button "Aceitar pedido" at bounding box center [395, 451] width 101 height 33
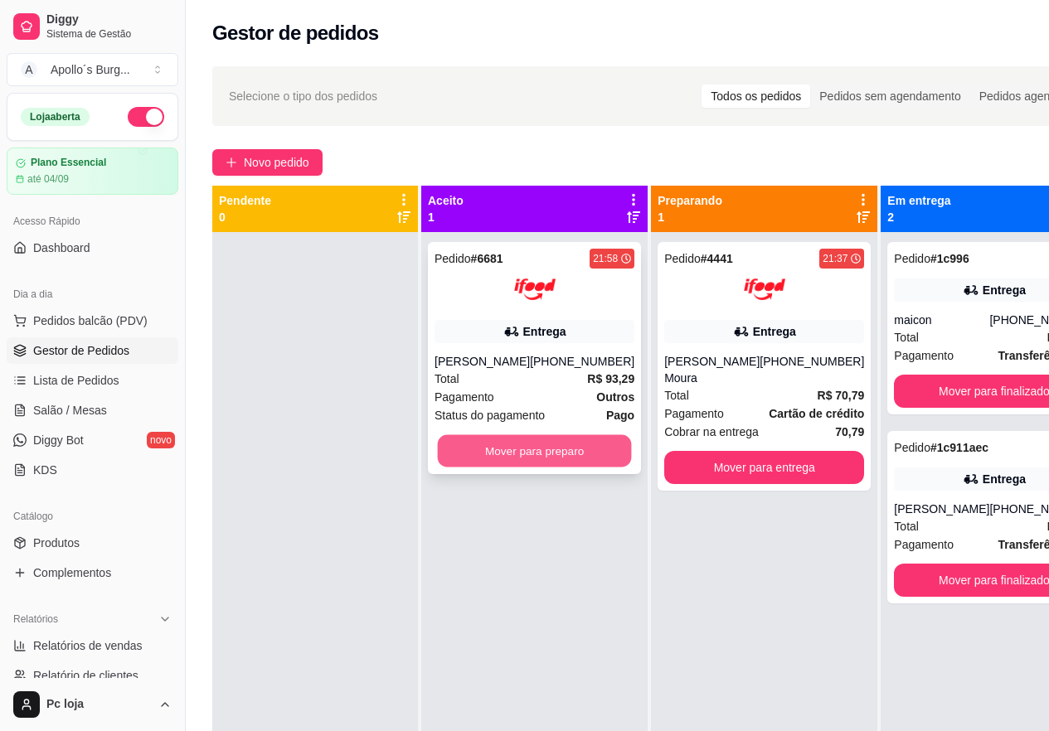
click at [511, 468] on button "Mover para preparo" at bounding box center [535, 451] width 194 height 32
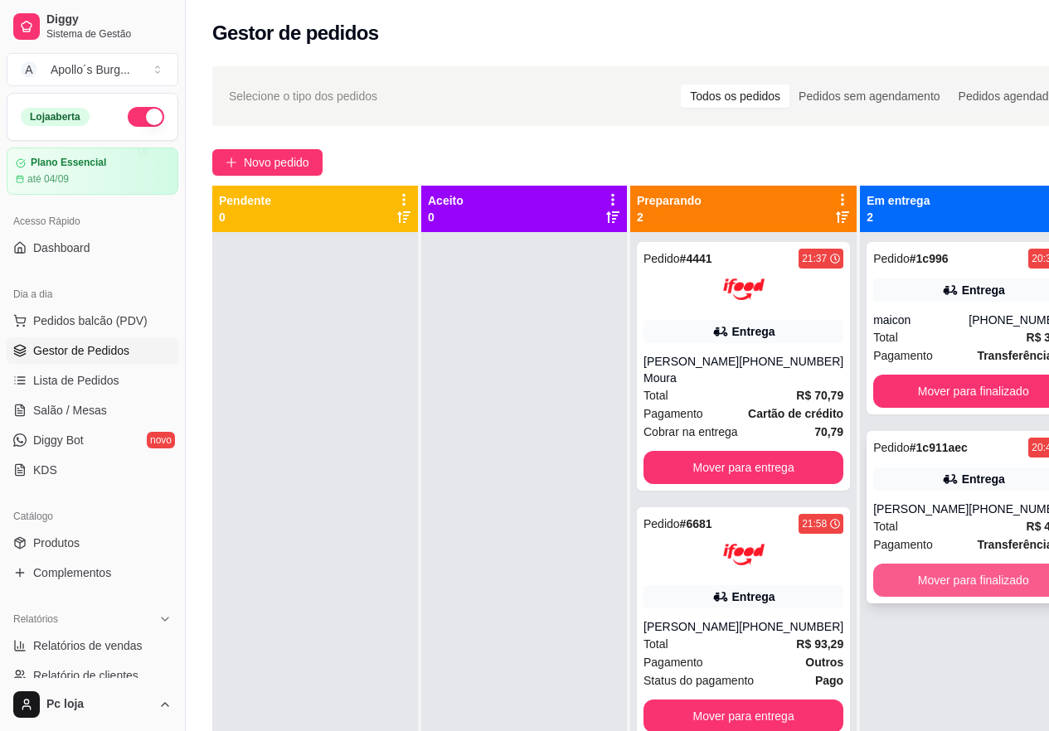
click at [934, 581] on button "Mover para finalizado" at bounding box center [973, 580] width 200 height 33
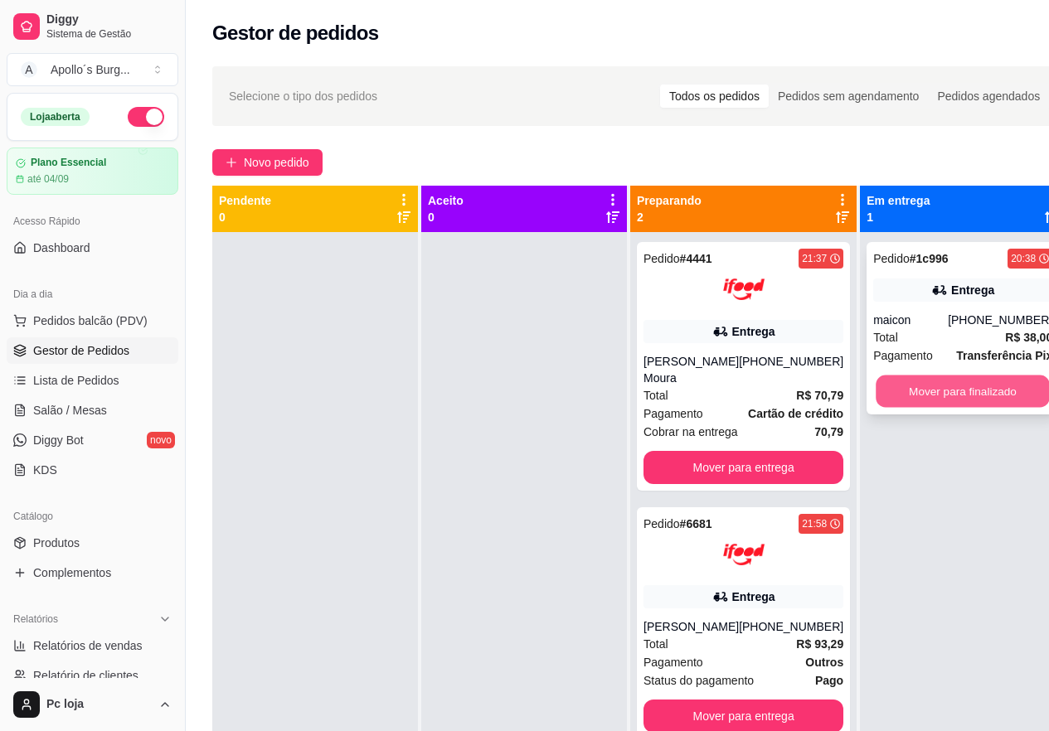
click at [931, 386] on button "Mover para finalizado" at bounding box center [963, 392] width 174 height 32
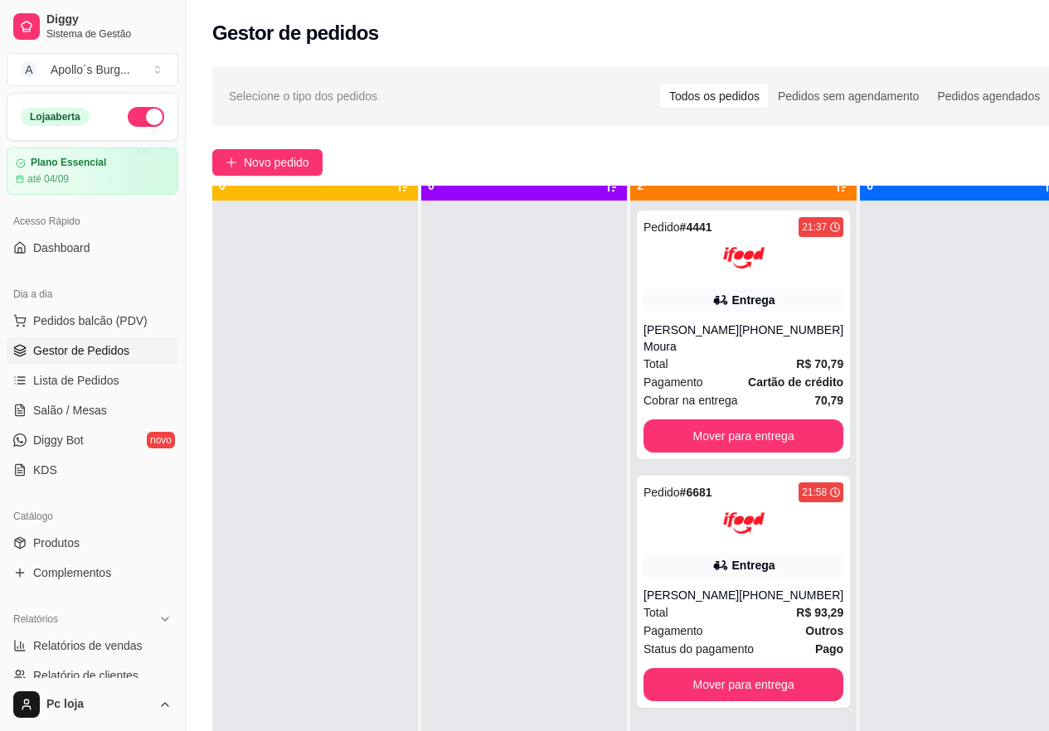
scroll to position [46, 0]
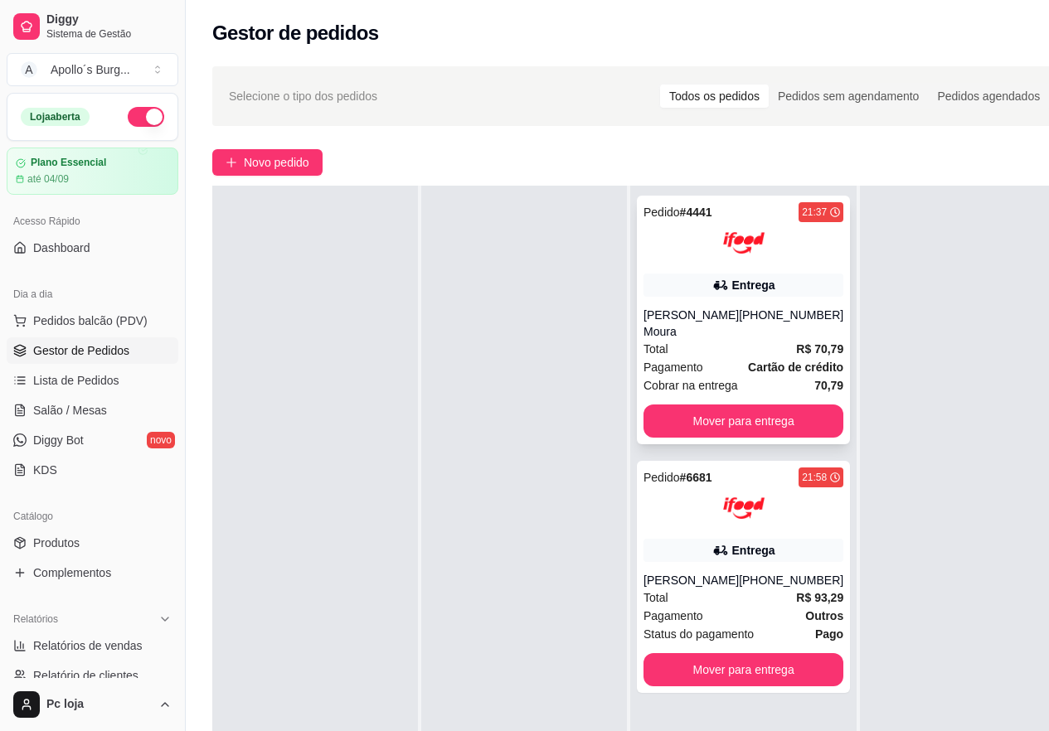
drag, startPoint x: 395, startPoint y: 564, endPoint x: 795, endPoint y: 381, distance: 440.5
click at [396, 561] on div at bounding box center [315, 551] width 206 height 731
click at [790, 410] on button "Mover para entrega" at bounding box center [744, 421] width 200 height 33
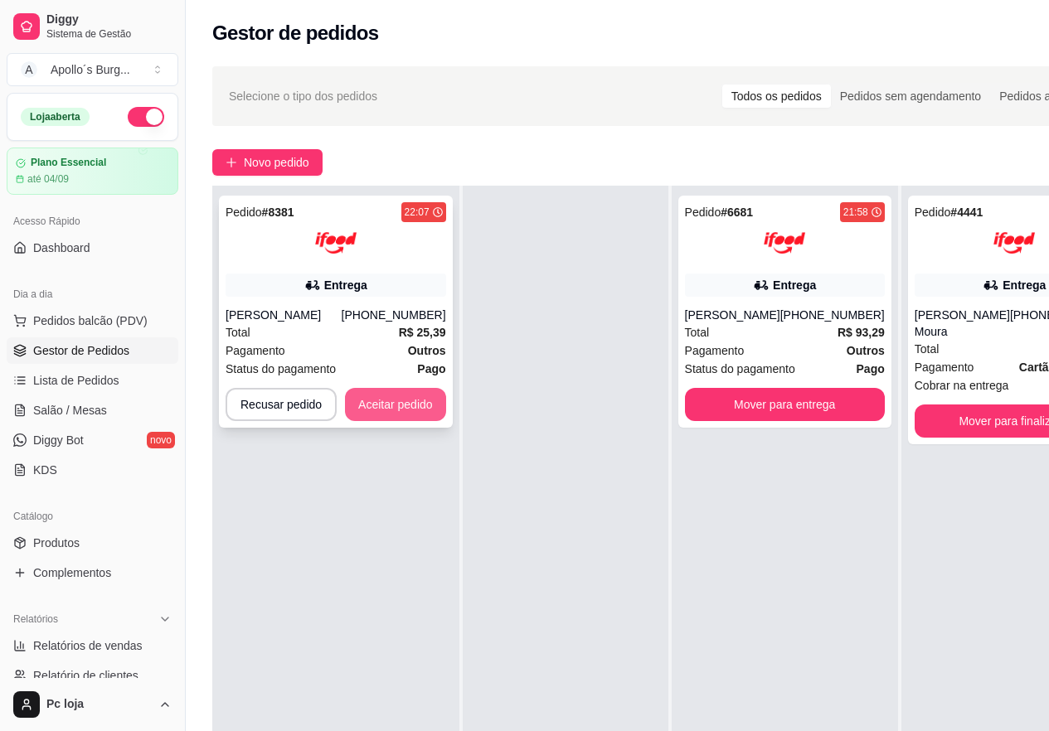
click at [421, 401] on button "Aceitar pedido" at bounding box center [395, 404] width 101 height 33
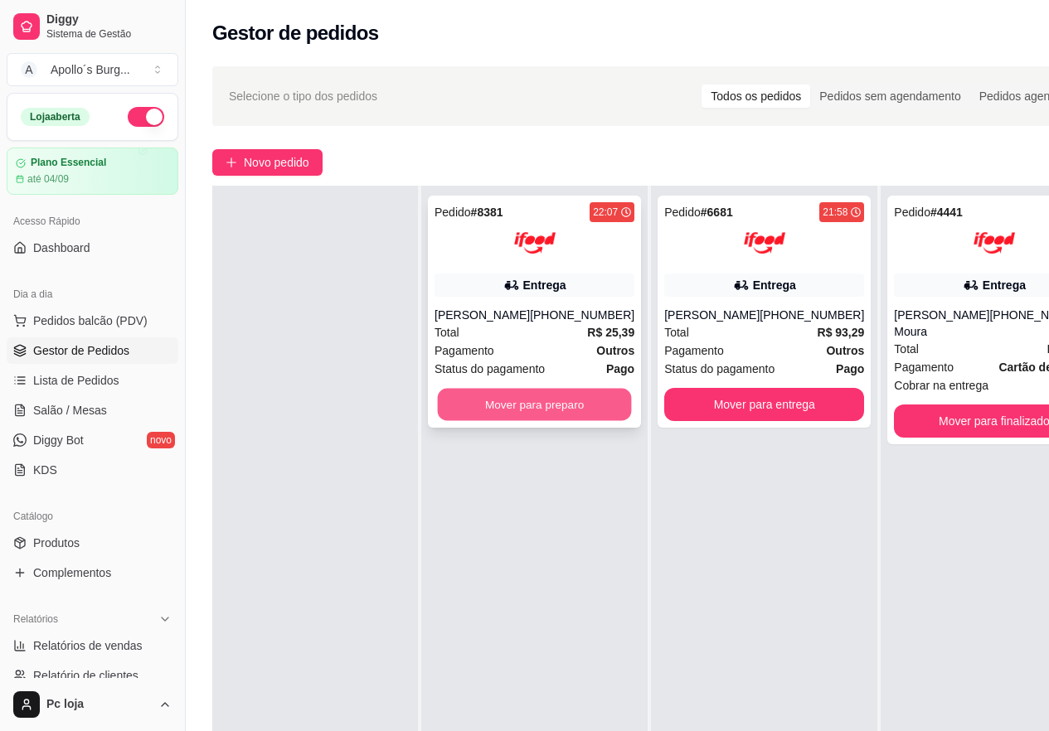
click at [472, 416] on button "Mover para preparo" at bounding box center [535, 405] width 194 height 32
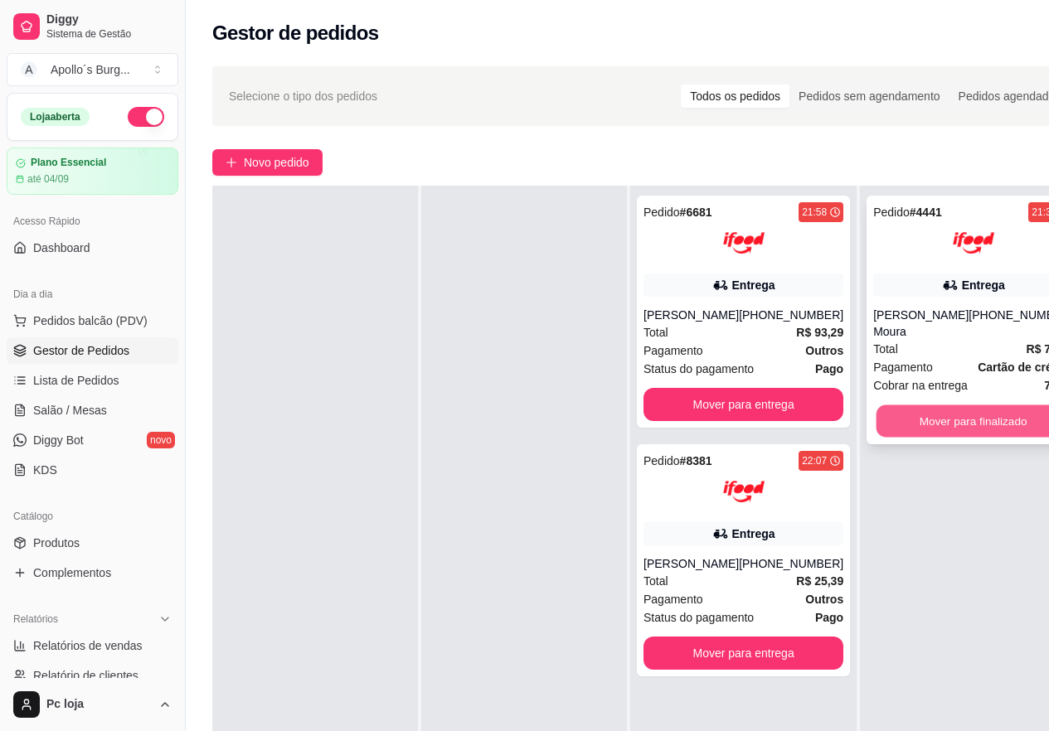
click at [917, 422] on button "Mover para finalizado" at bounding box center [974, 422] width 194 height 32
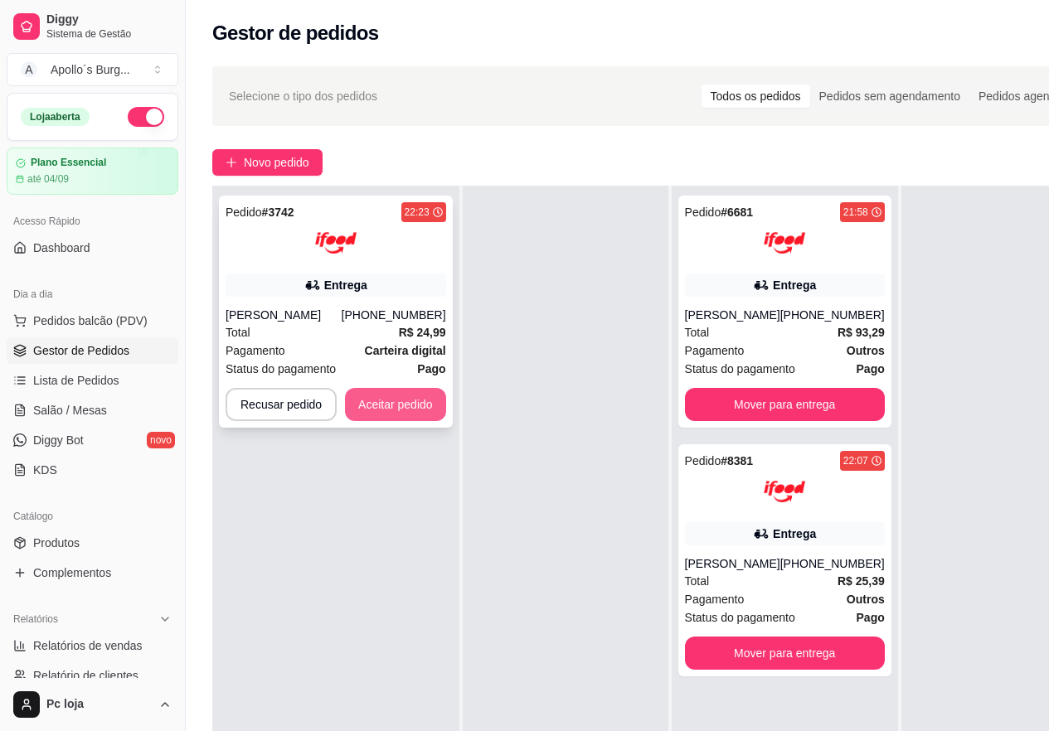
click at [419, 391] on button "Aceitar pedido" at bounding box center [395, 404] width 101 height 33
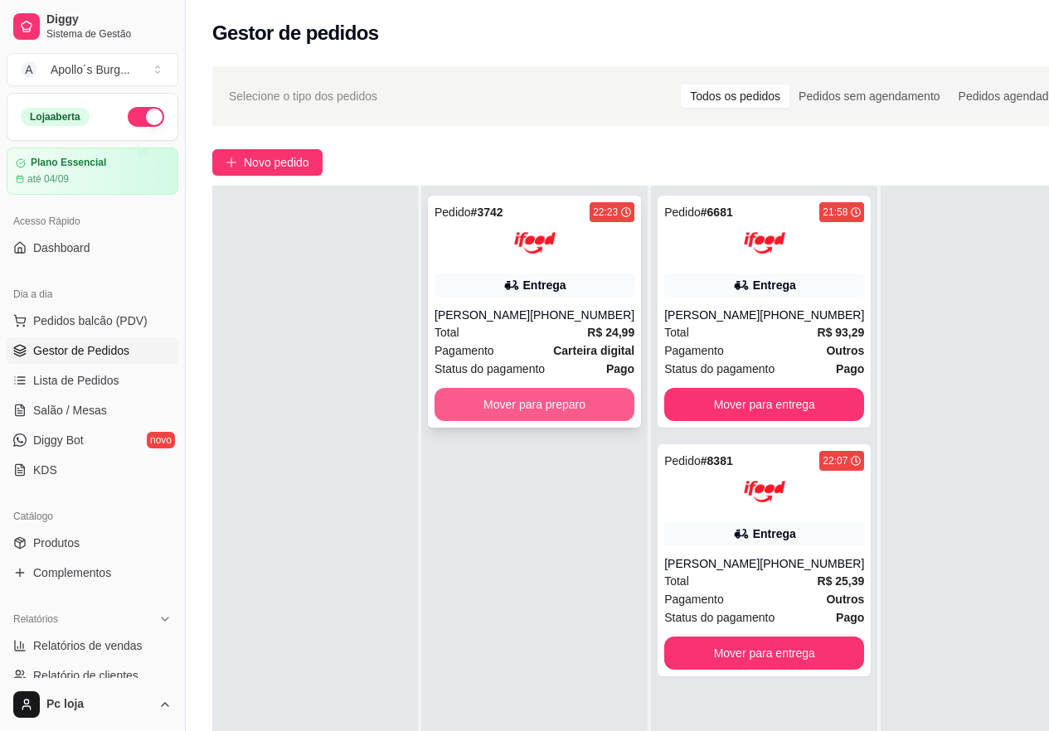
click at [551, 408] on button "Mover para preparo" at bounding box center [535, 404] width 200 height 33
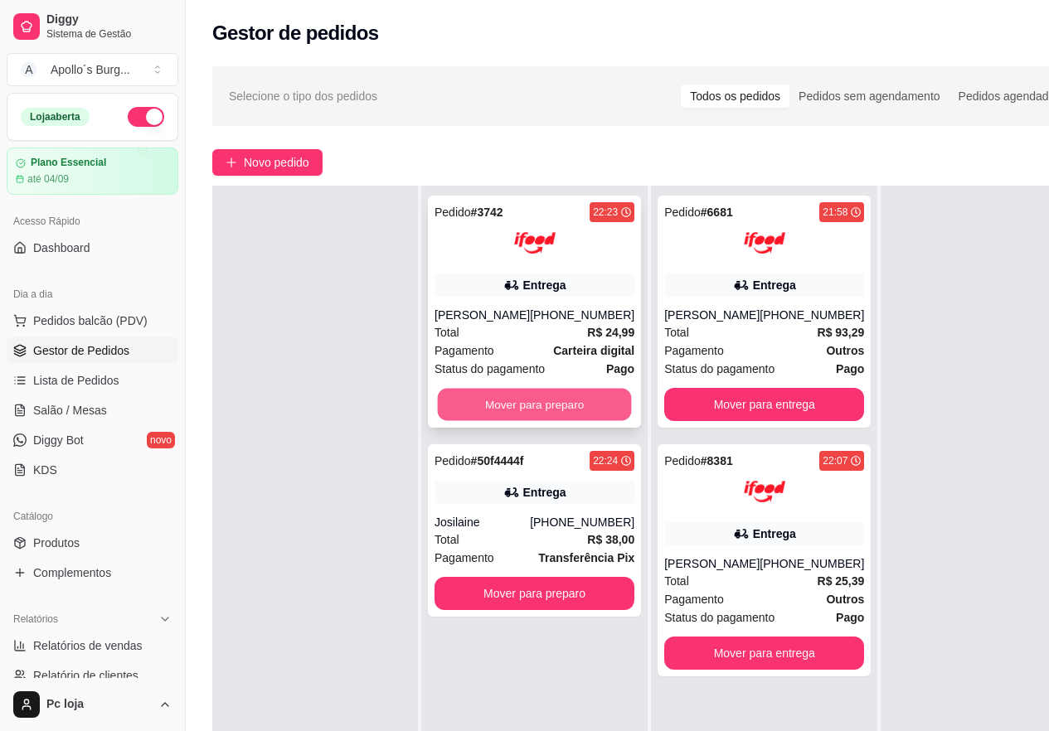
click at [576, 399] on button "Mover para preparo" at bounding box center [535, 405] width 194 height 32
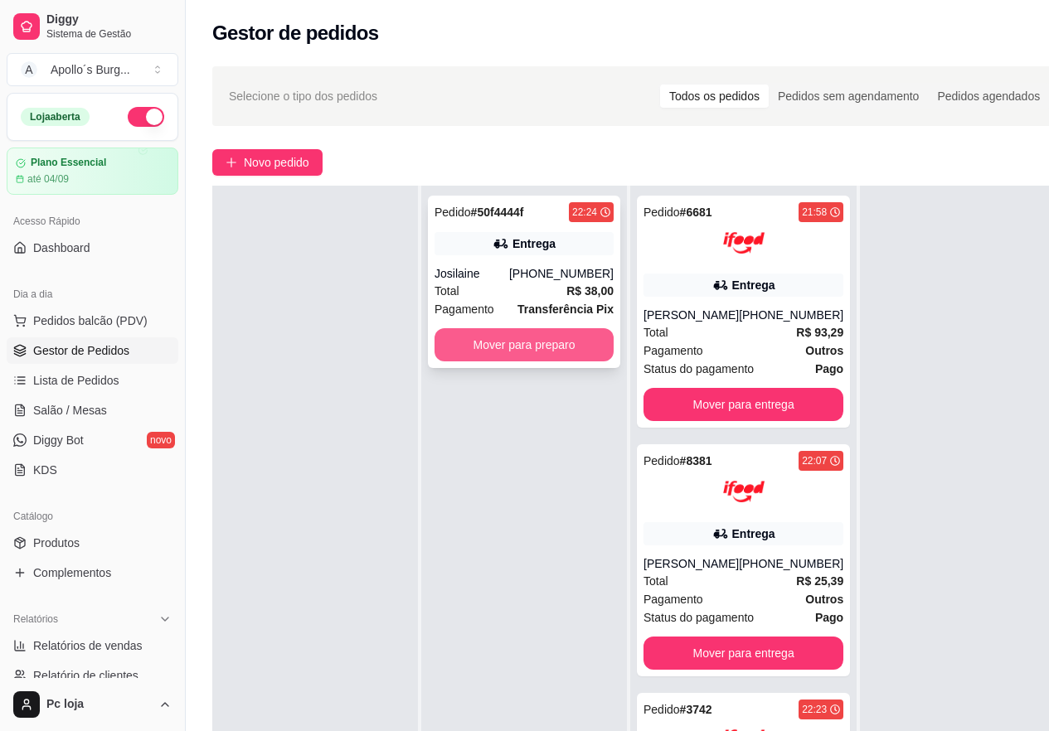
click at [567, 344] on button "Mover para preparo" at bounding box center [524, 344] width 179 height 33
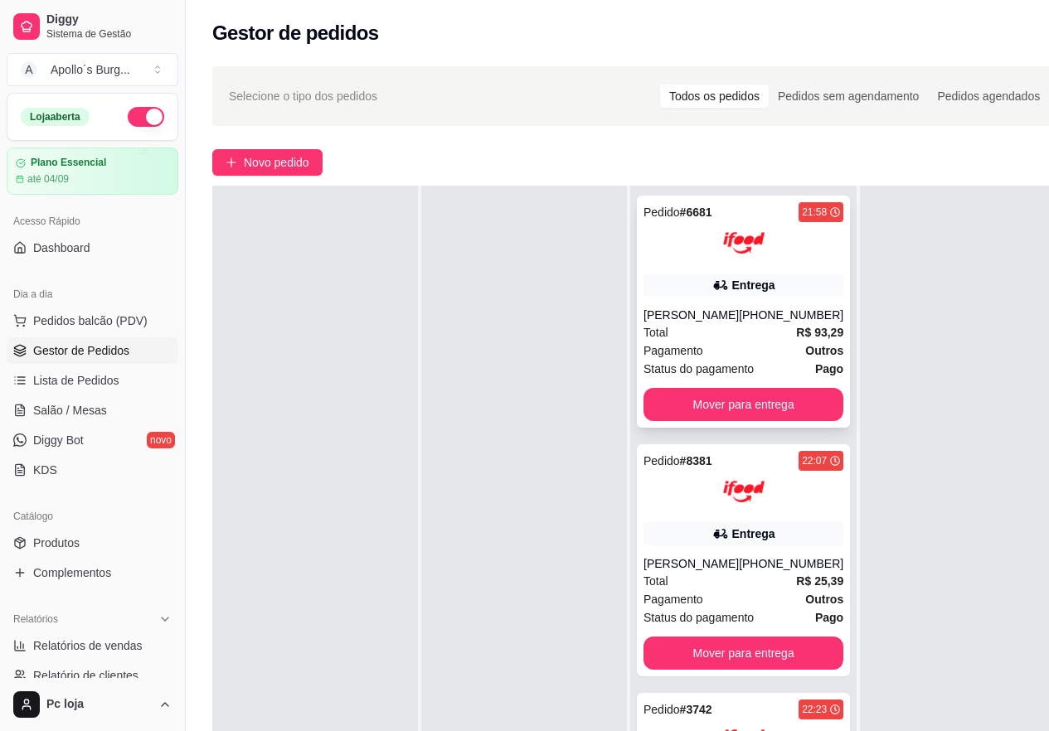
click at [712, 293] on icon at bounding box center [720, 285] width 17 height 17
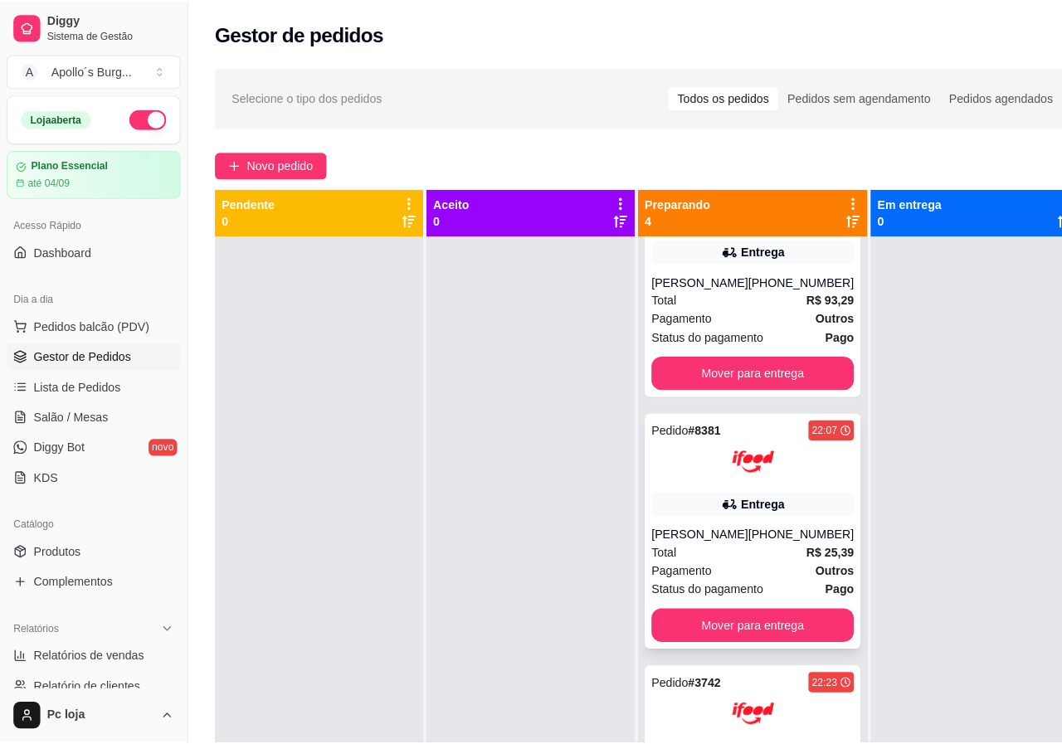
scroll to position [166, 0]
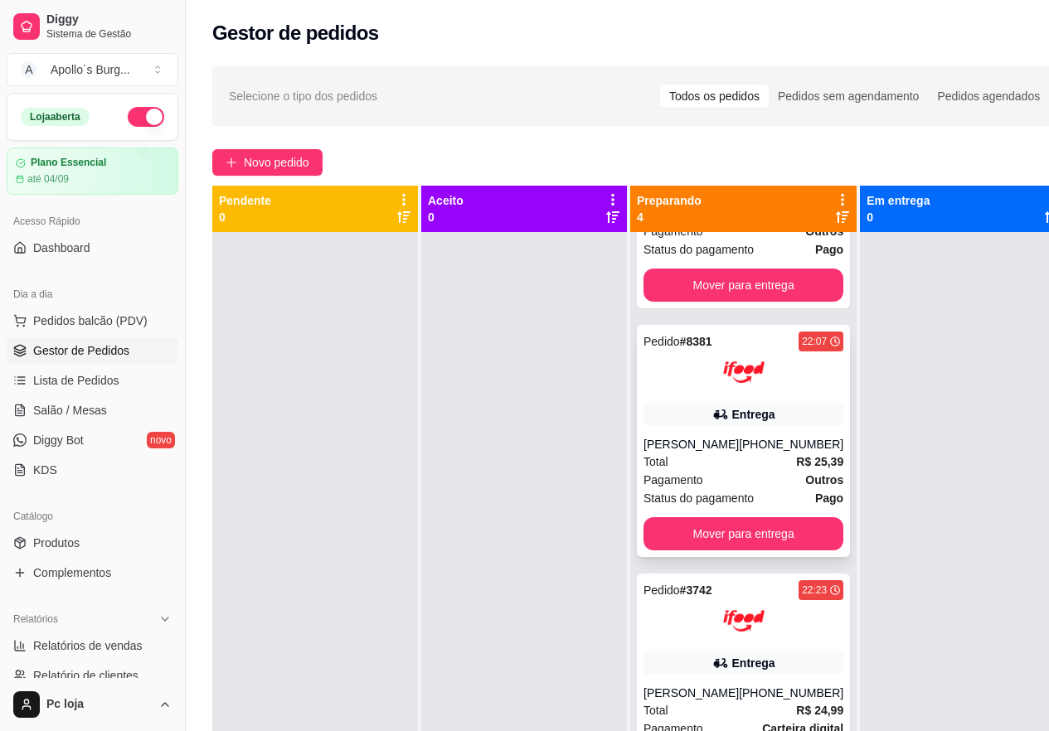
click at [754, 426] on div "Entrega" at bounding box center [744, 414] width 200 height 23
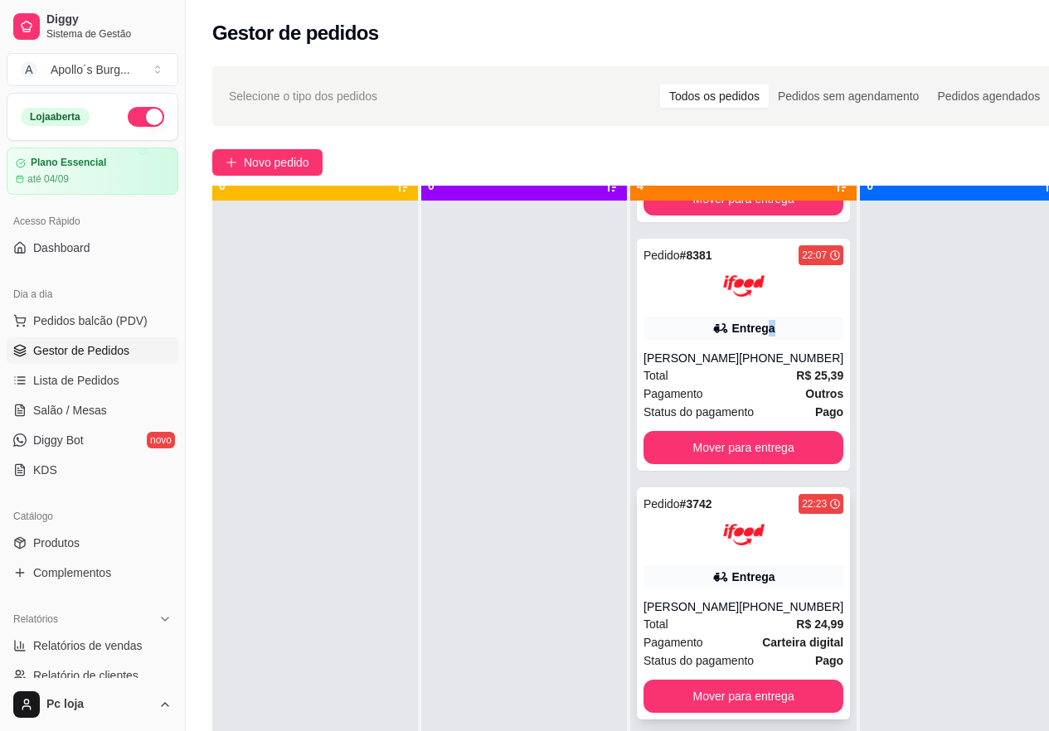
scroll to position [46, 0]
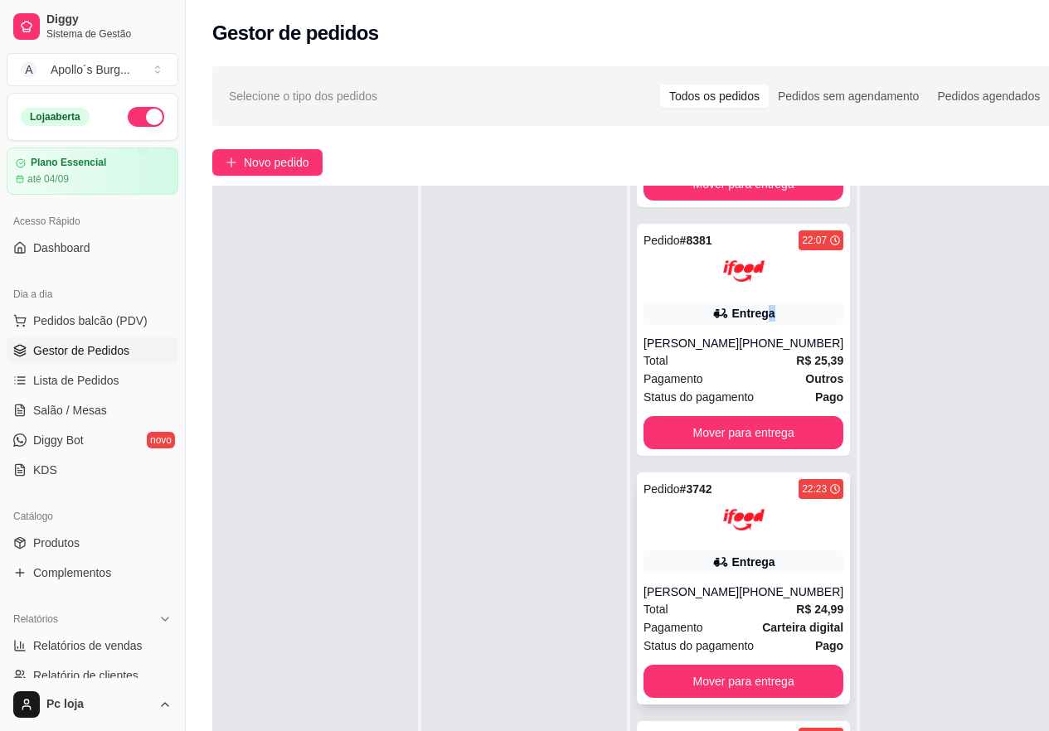
click at [728, 541] on img at bounding box center [743, 519] width 41 height 41
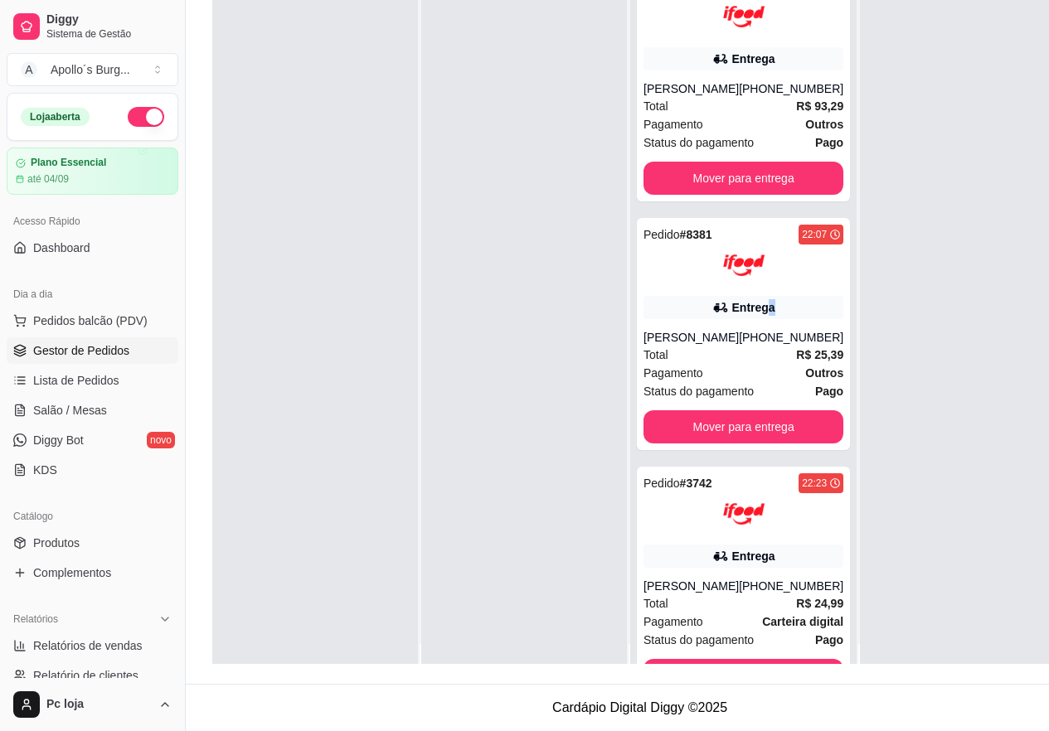
scroll to position [0, 0]
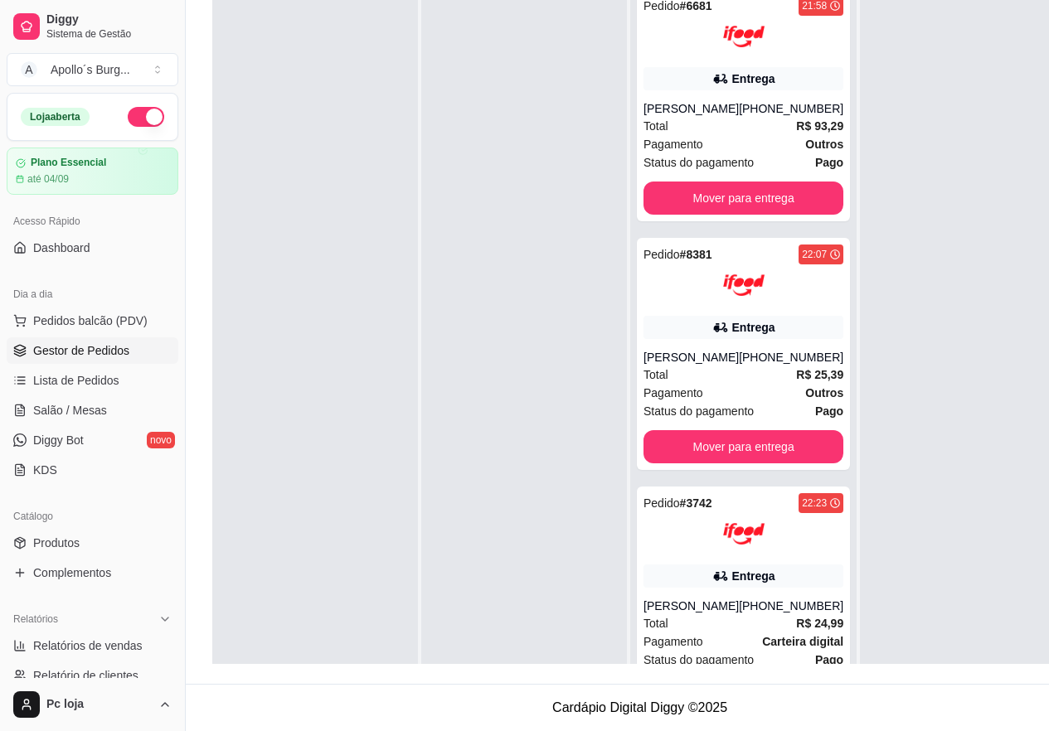
drag, startPoint x: 536, startPoint y: 0, endPoint x: 529, endPoint y: 126, distance: 126.2
click at [491, 126] on div at bounding box center [524, 344] width 206 height 731
click at [750, 124] on div "Total R$ 93,29" at bounding box center [744, 126] width 200 height 18
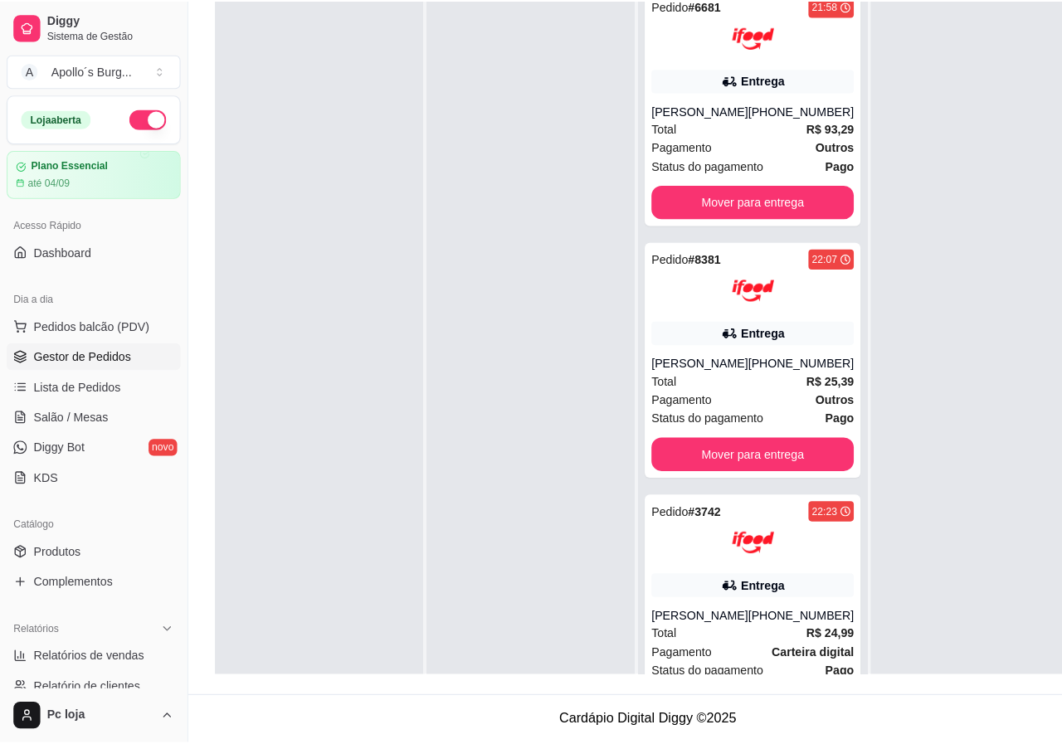
scroll to position [253, 0]
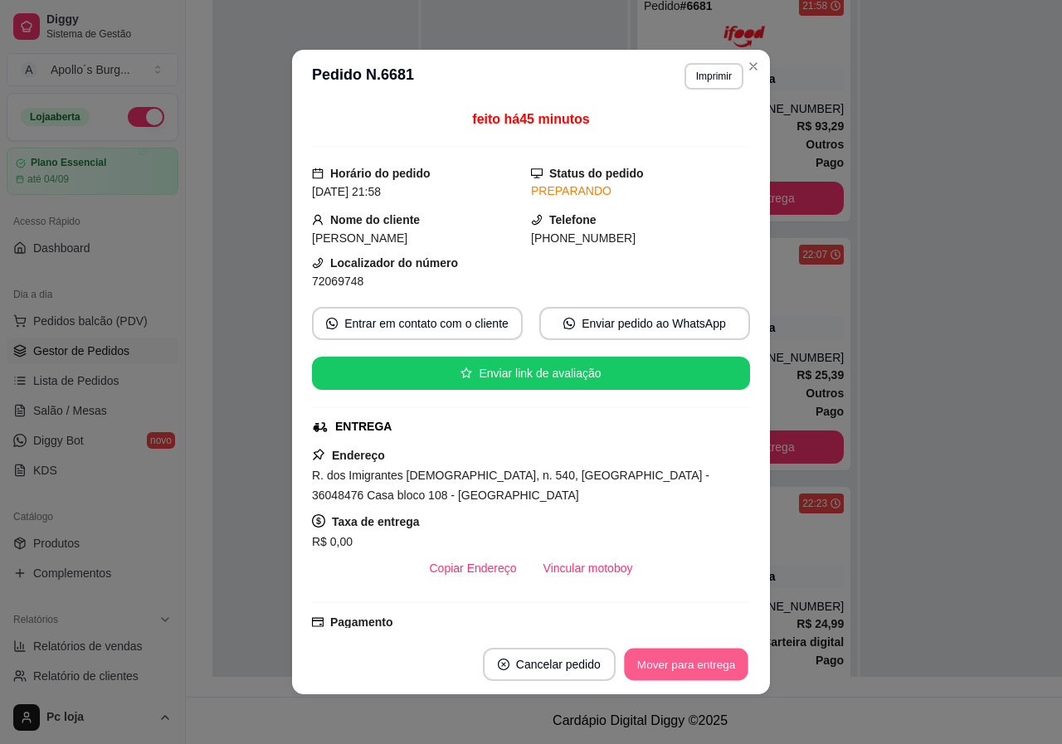
click at [700, 663] on button "Mover para entrega" at bounding box center [686, 665] width 124 height 32
click at [699, 663] on div "Mover para entrega" at bounding box center [686, 664] width 128 height 33
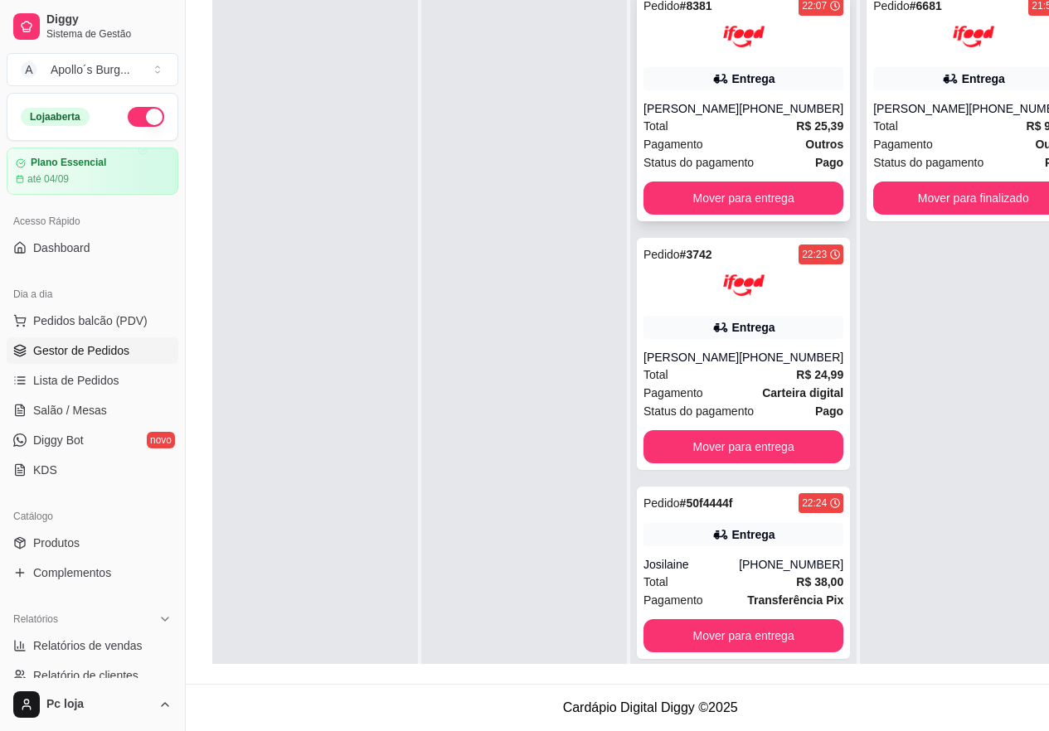
click at [764, 135] on div "Total R$ 25,39" at bounding box center [744, 126] width 200 height 18
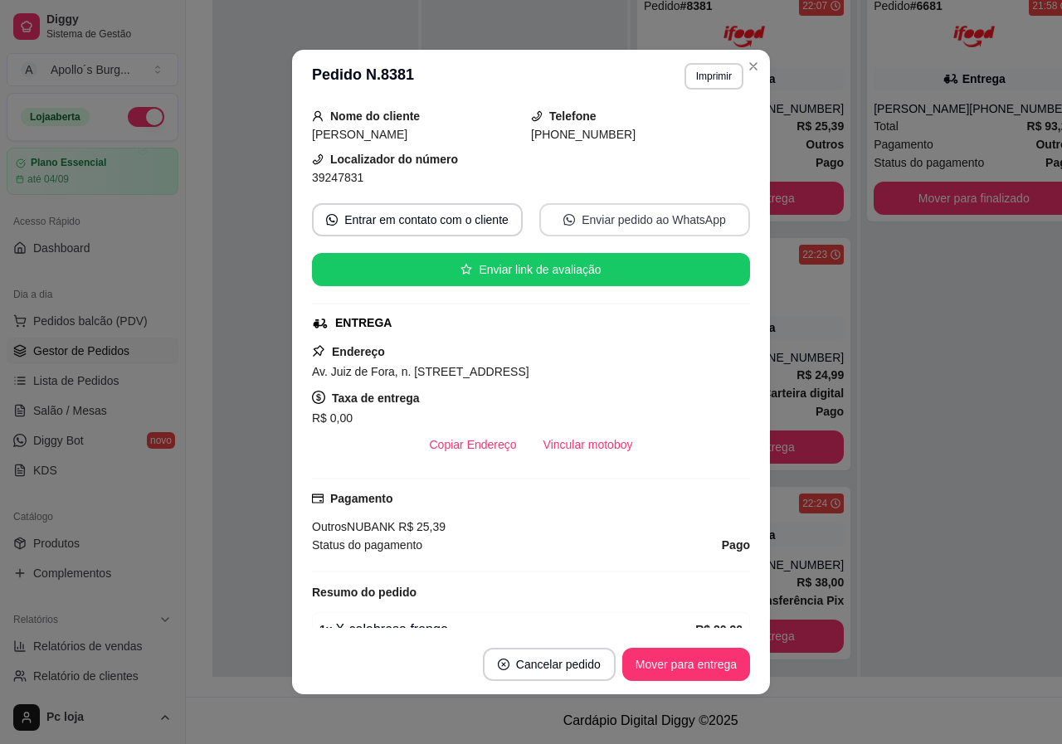
scroll to position [0, 0]
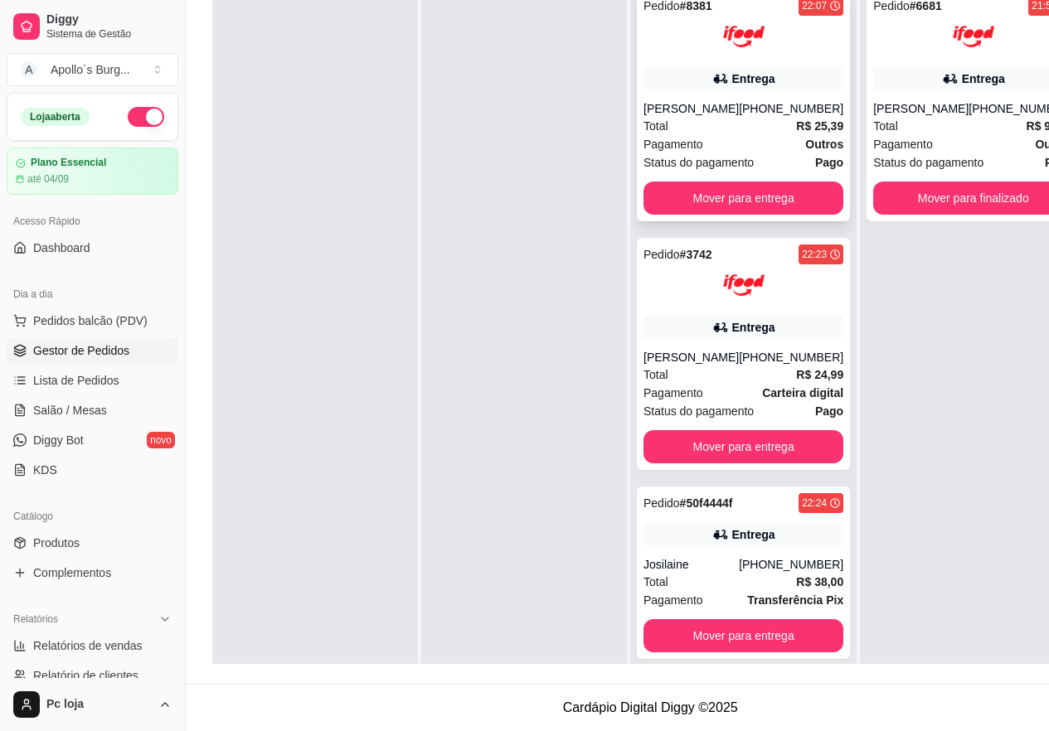
click at [745, 117] on div "[PHONE_NUMBER]" at bounding box center [791, 108] width 104 height 17
click at [736, 336] on div "Entrega" at bounding box center [753, 327] width 43 height 17
click at [728, 328] on div "Pedido # 3742 22:23 Entrega [PERSON_NAME] [PHONE_NUMBER] Total R$ 24,99 Pagamen…" at bounding box center [743, 354] width 213 height 232
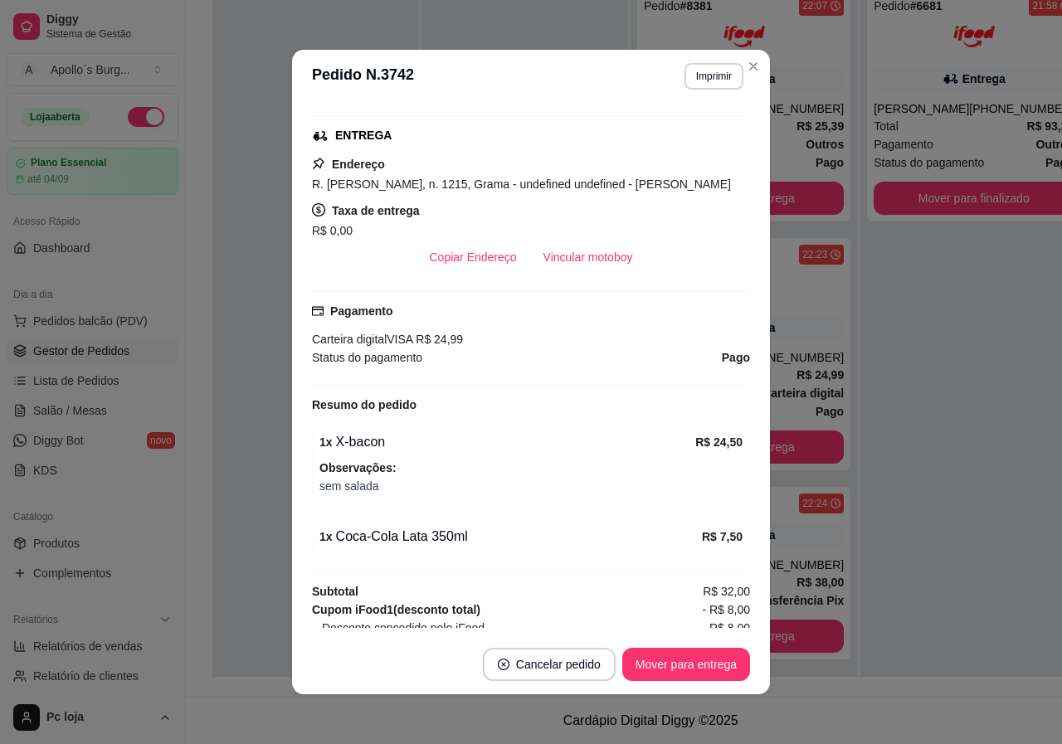
scroll to position [332, 0]
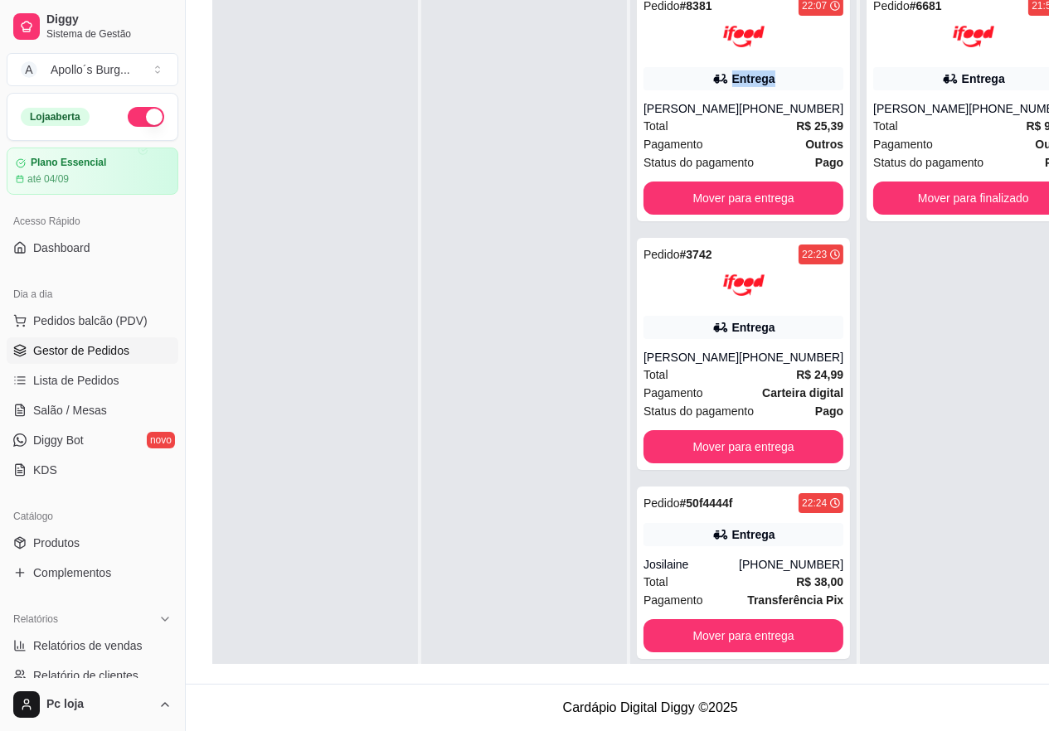
click at [744, 65] on div "Pedido # 8381 22:07 Entrega [PERSON_NAME] [PHONE_NUMBER] Total R$ 25,39 Pagamen…" at bounding box center [743, 105] width 213 height 232
click at [758, 211] on button "Mover para entrega" at bounding box center [744, 198] width 200 height 33
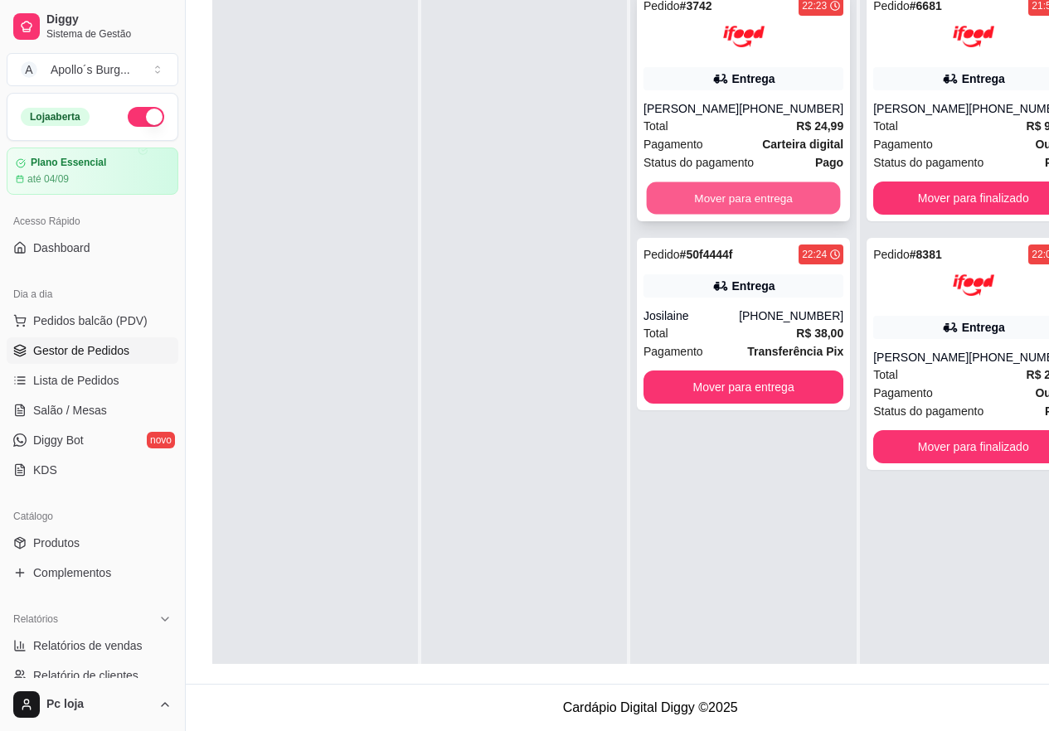
click at [765, 199] on button "Mover para entrega" at bounding box center [744, 198] width 194 height 32
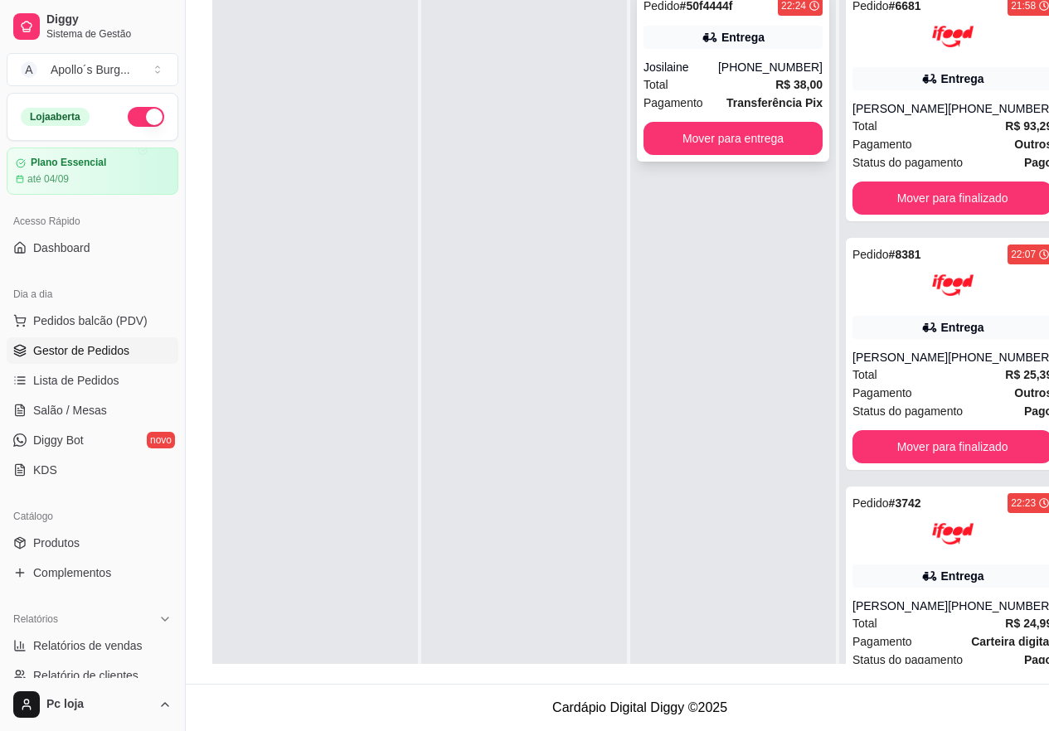
click at [740, 81] on div "Total R$ 38,00" at bounding box center [733, 84] width 179 height 18
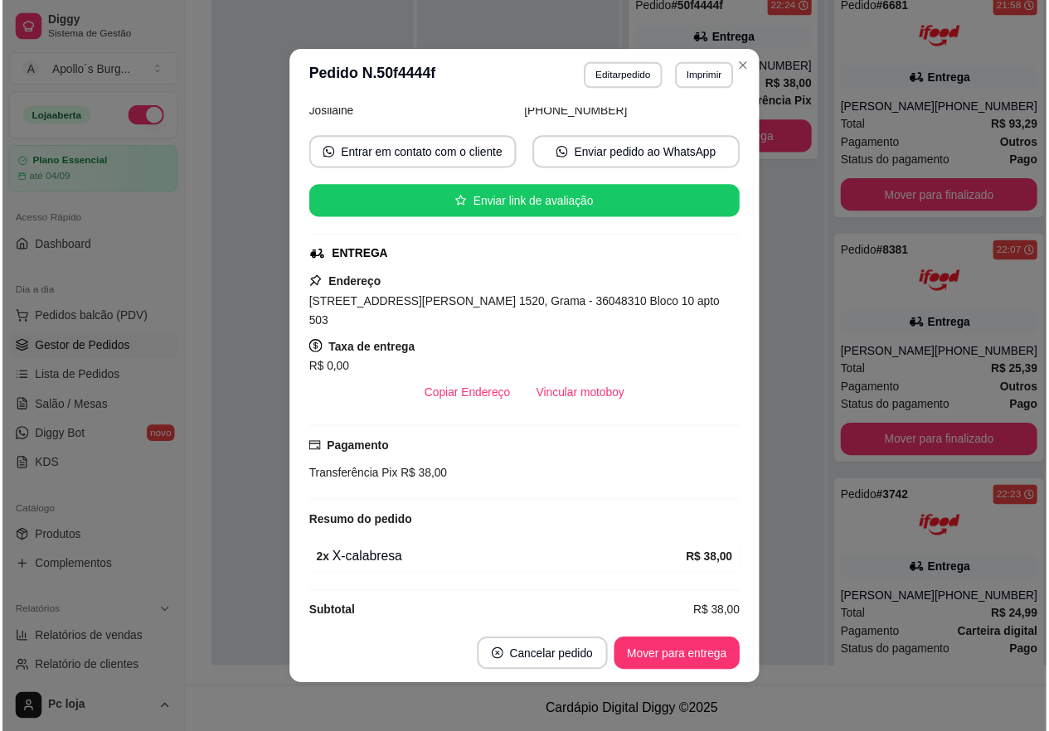
scroll to position [3, 0]
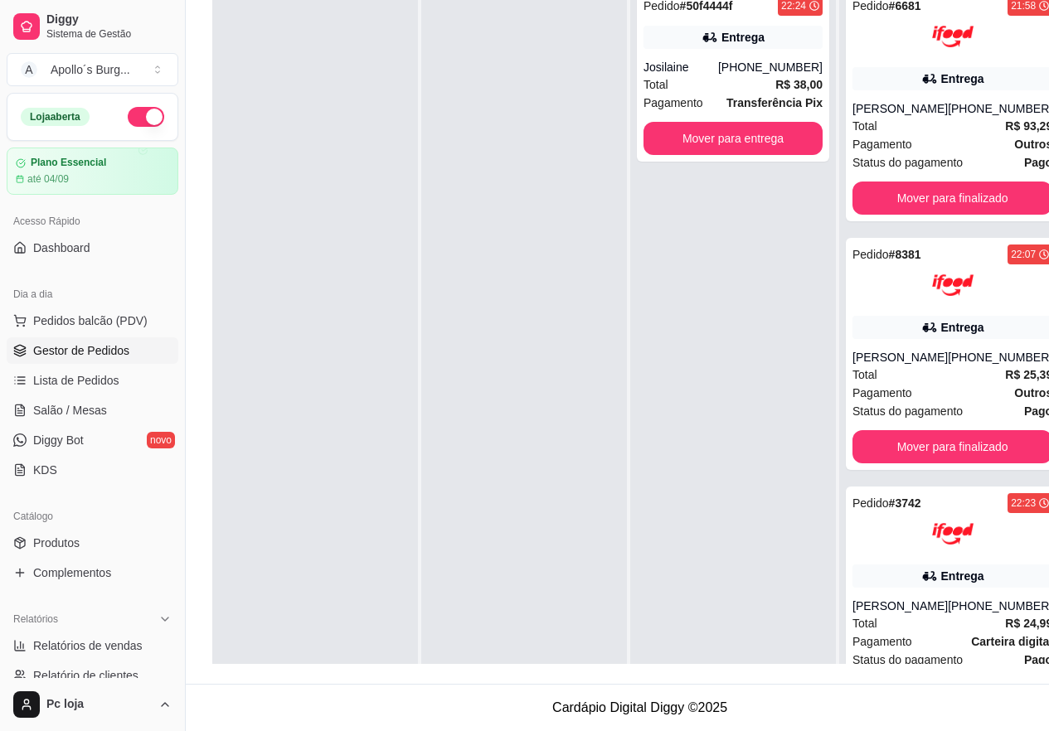
click at [743, 67] on div "[PHONE_NUMBER]" at bounding box center [770, 67] width 104 height 17
click at [825, 61] on div "Pedido # 50f4444f 22:24 Entrega Josilaine [PHONE_NUMBER] Total R$ 38,00 Pagamen…" at bounding box center [733, 75] width 192 height 172
click at [762, 69] on div "[PHONE_NUMBER]" at bounding box center [770, 67] width 104 height 17
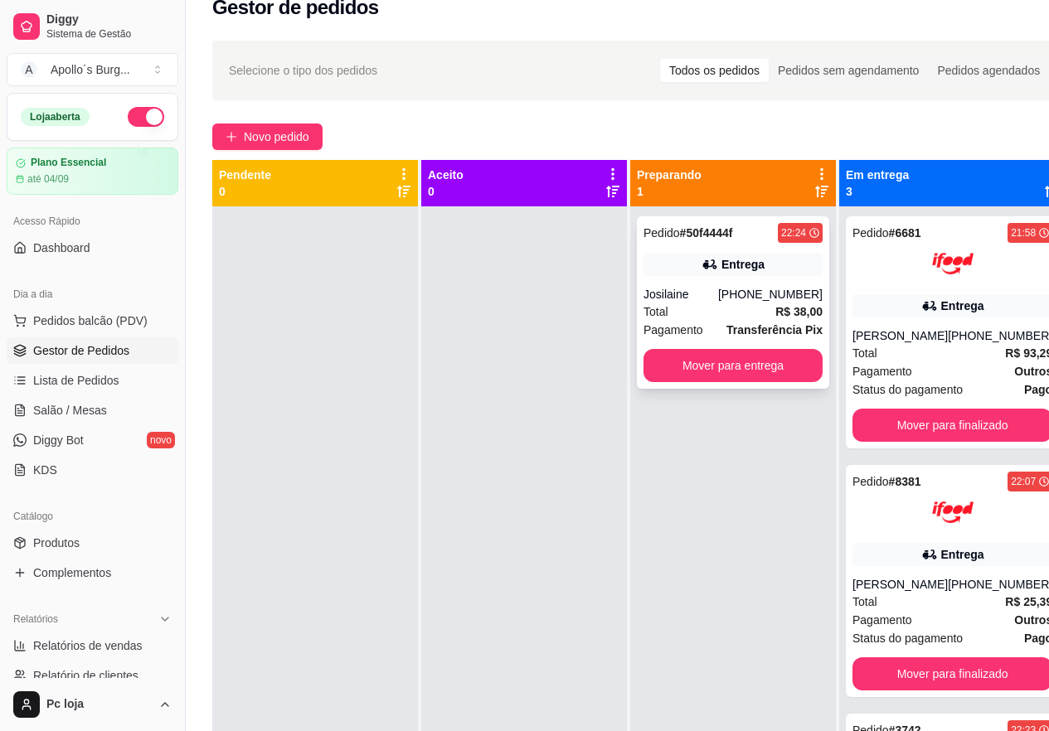
scroll to position [0, 0]
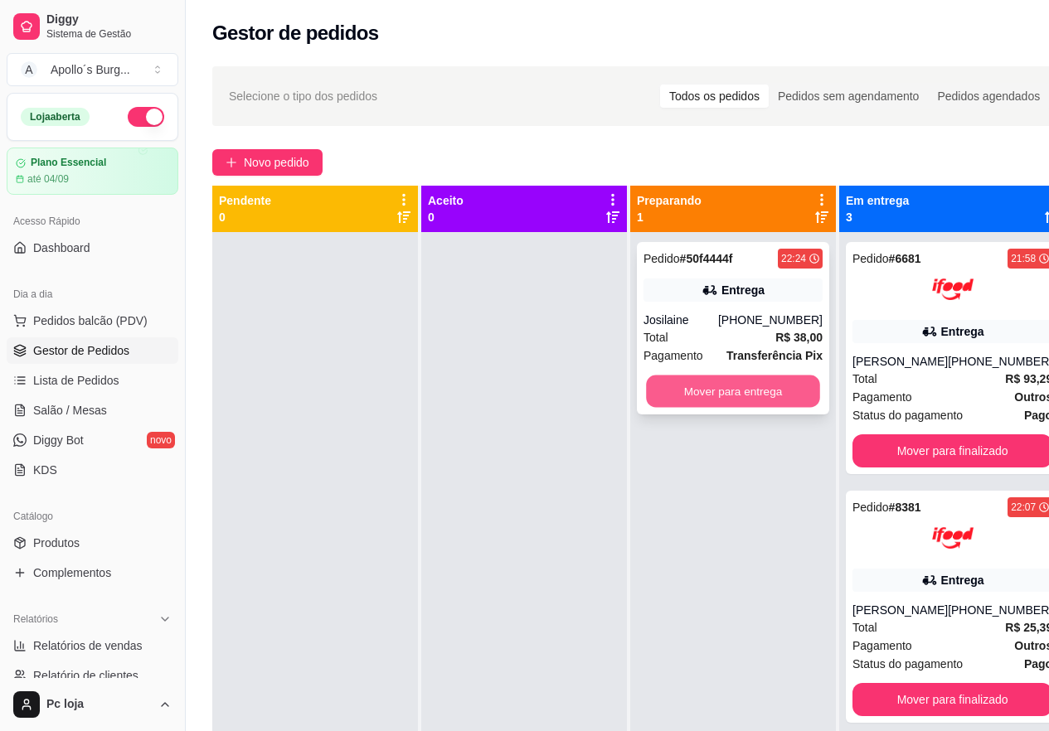
click at [771, 404] on button "Mover para entrega" at bounding box center [733, 392] width 174 height 32
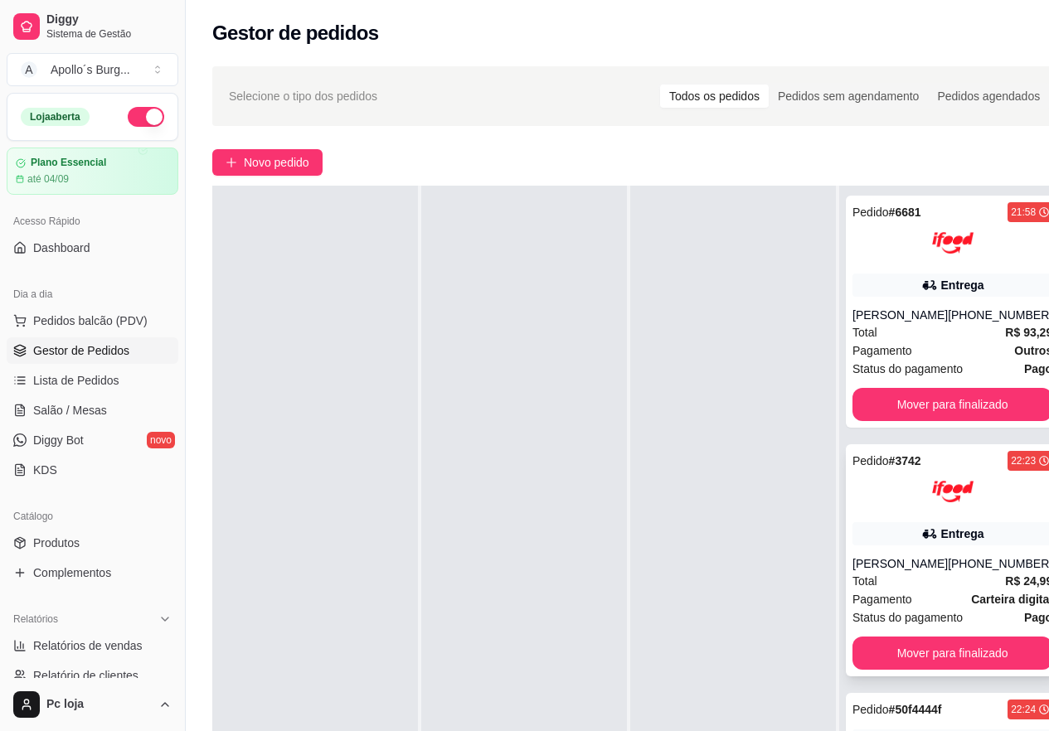
click at [937, 590] on div "Total R$ 24,99" at bounding box center [953, 581] width 200 height 18
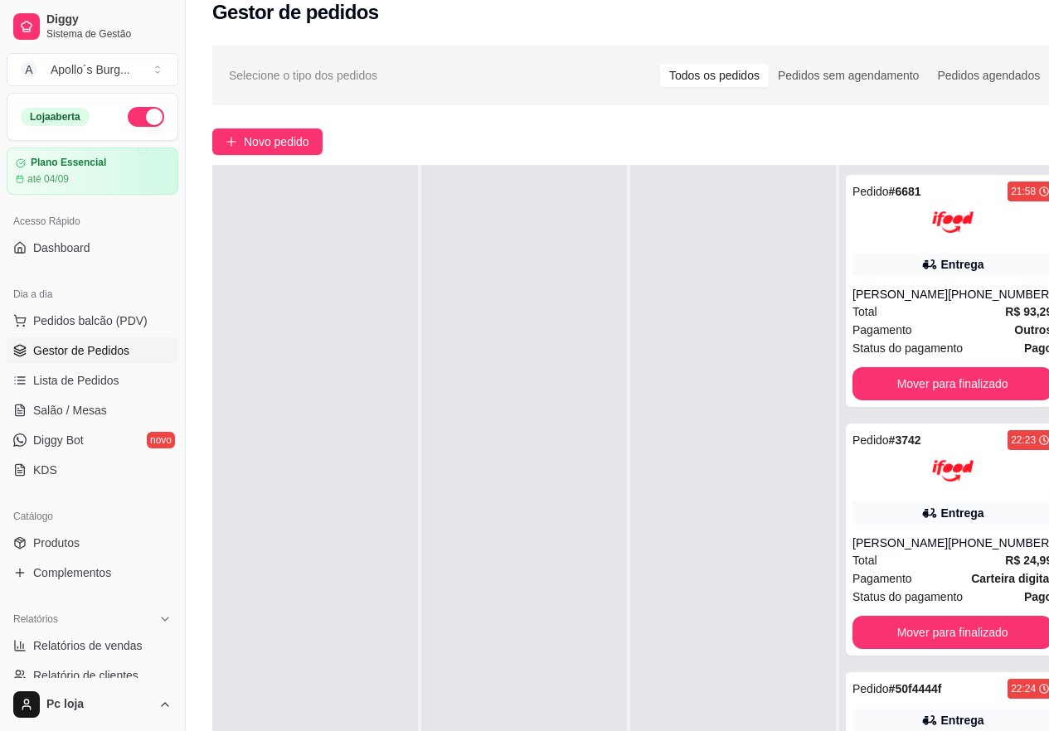
scroll to position [265, 0]
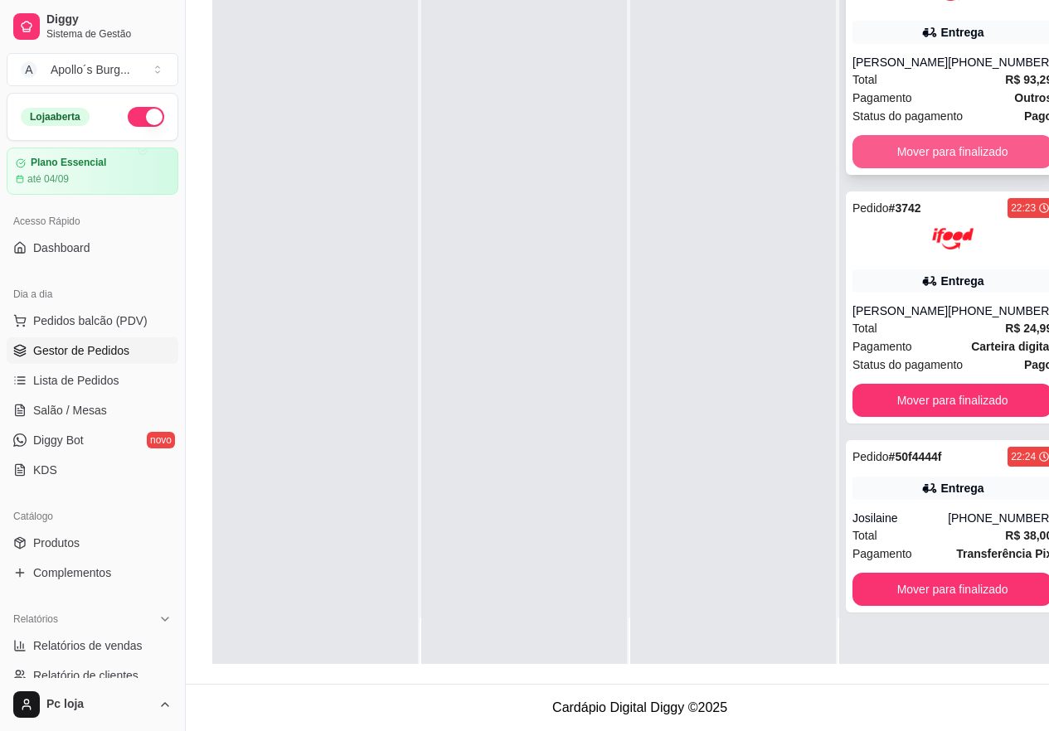
click at [957, 156] on button "Mover para finalizado" at bounding box center [953, 151] width 200 height 33
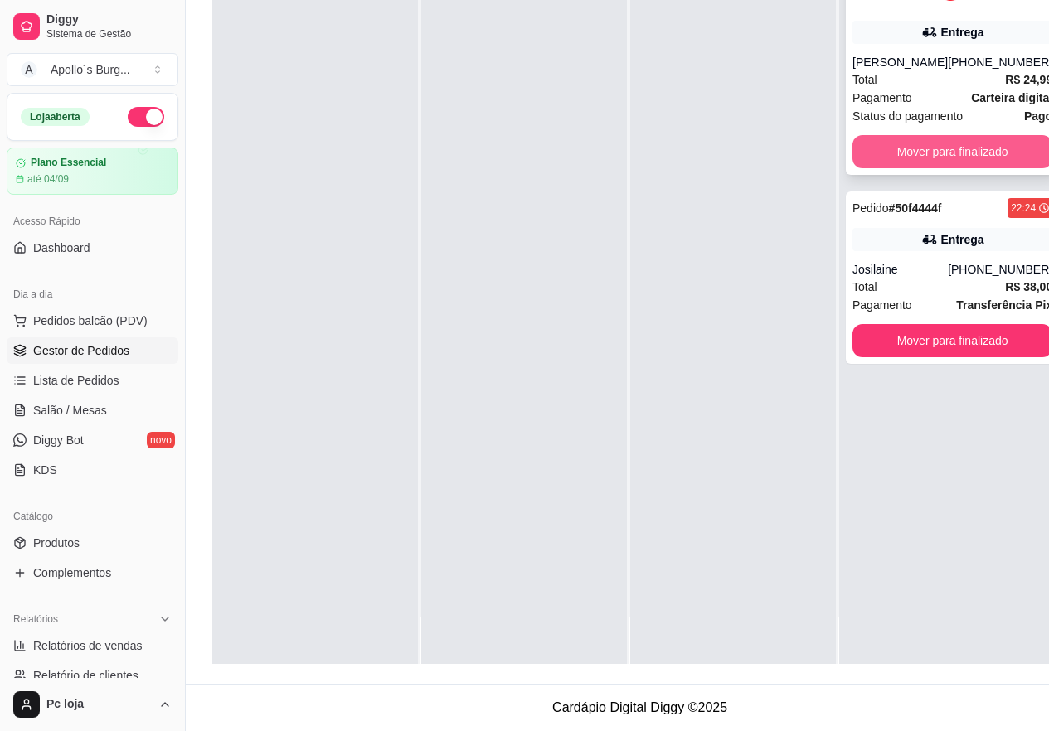
click at [958, 148] on button "Mover para finalizado" at bounding box center [953, 151] width 200 height 33
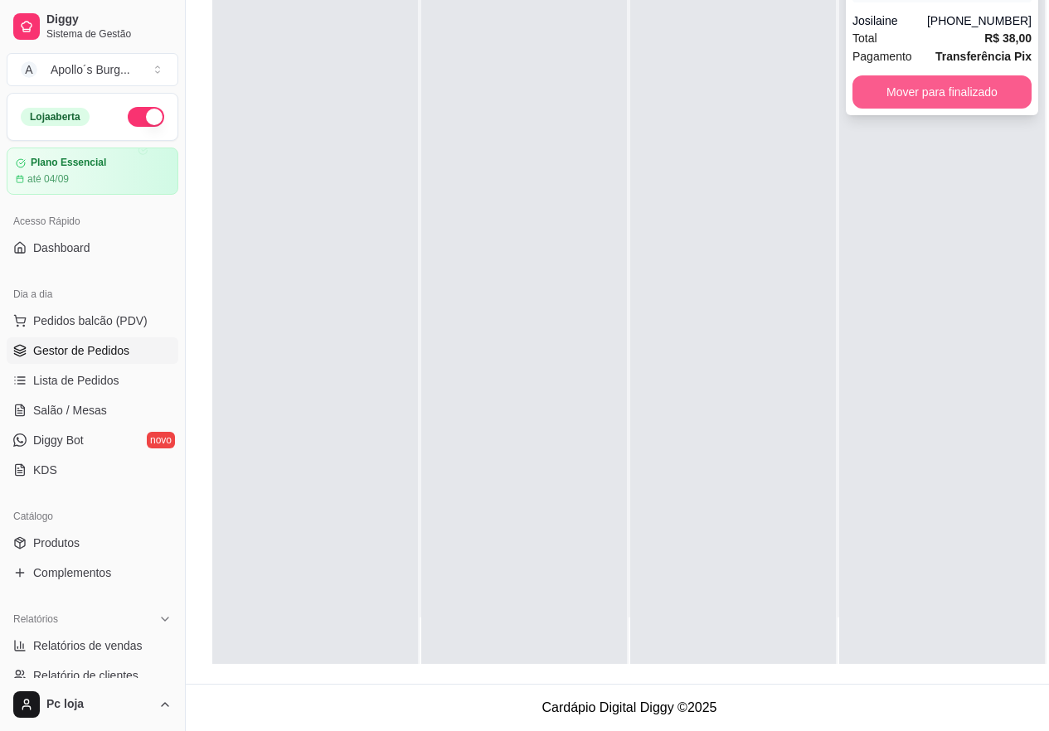
click at [969, 81] on button "Mover para finalizado" at bounding box center [942, 91] width 179 height 33
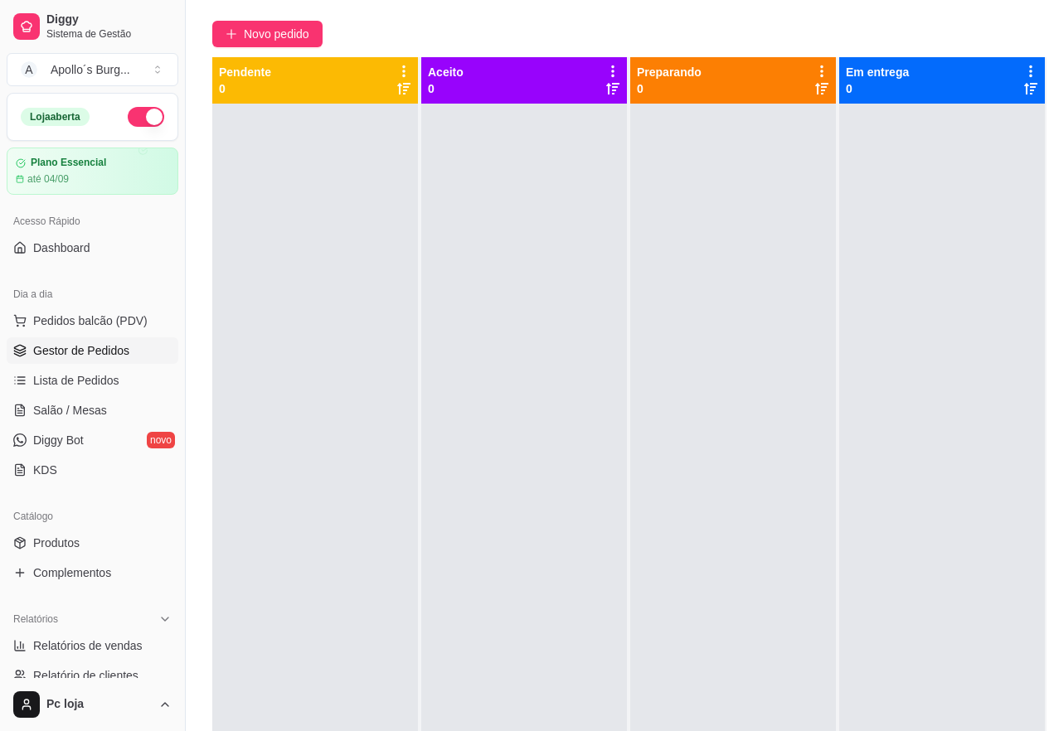
scroll to position [0, 0]
